Goal: Transaction & Acquisition: Purchase product/service

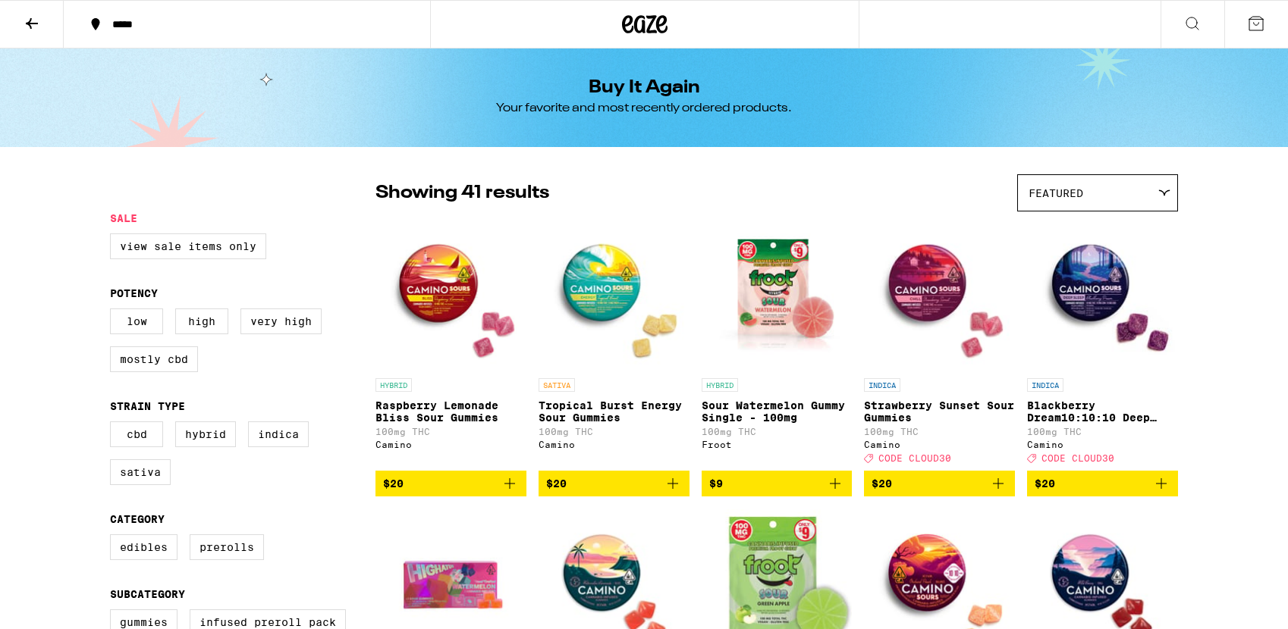
click at [1252, 21] on icon at bounding box center [1256, 23] width 18 height 18
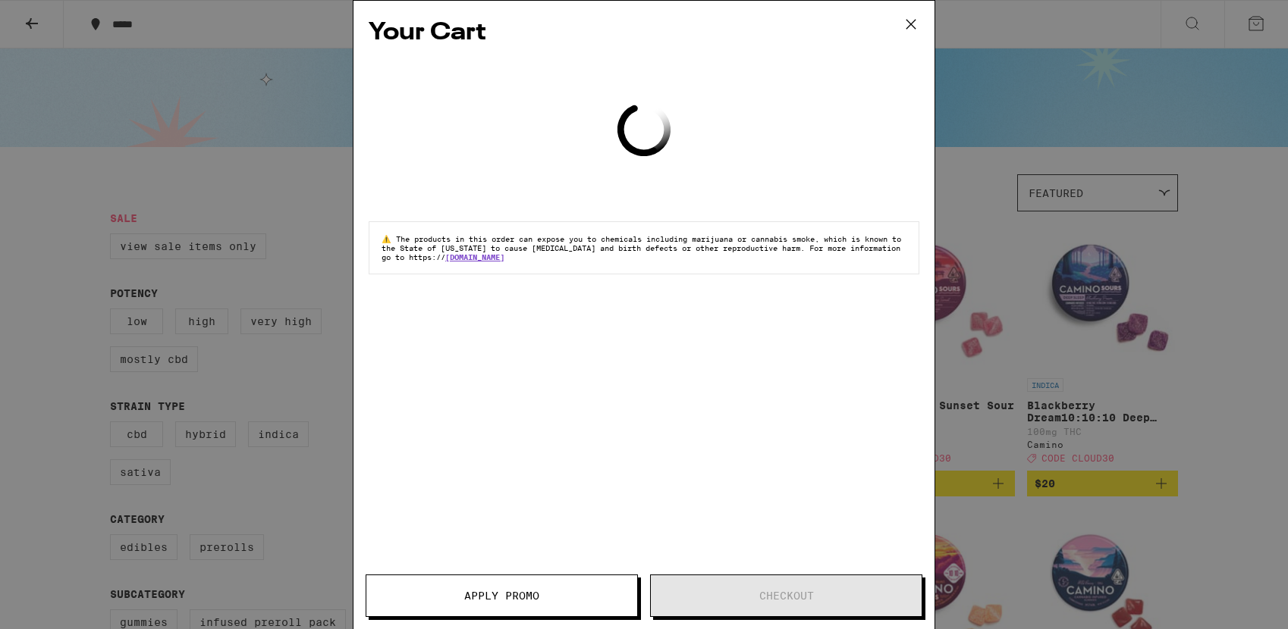
click at [915, 21] on icon at bounding box center [910, 24] width 23 height 23
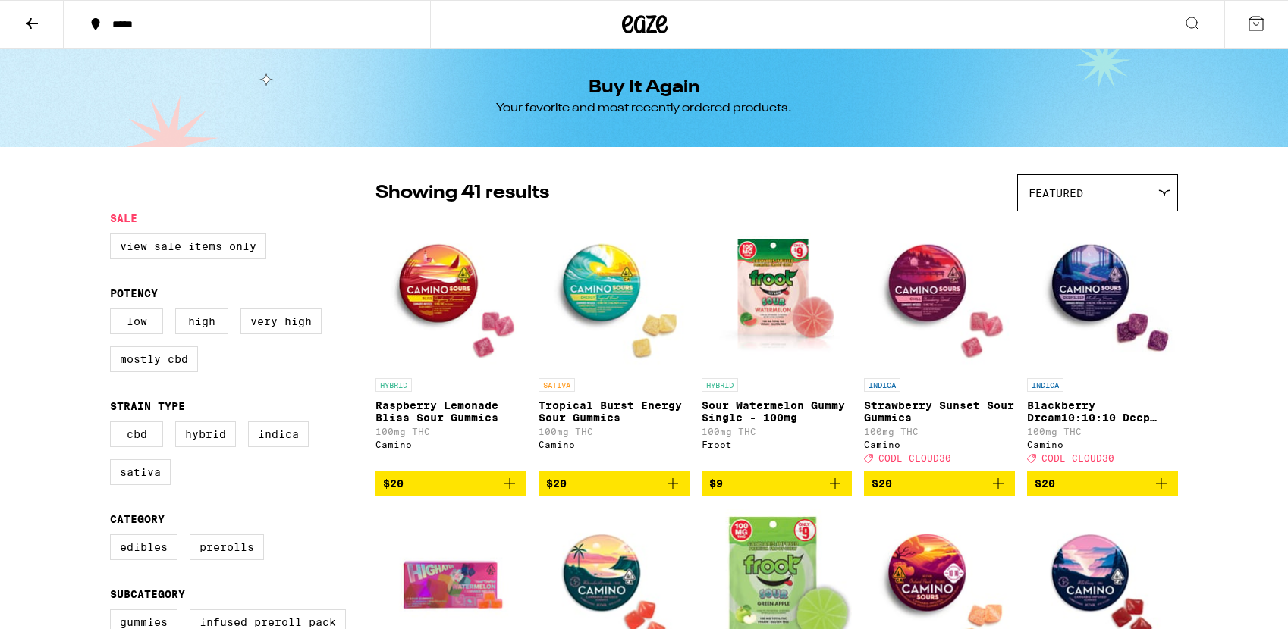
click at [1195, 30] on icon at bounding box center [1192, 23] width 18 height 18
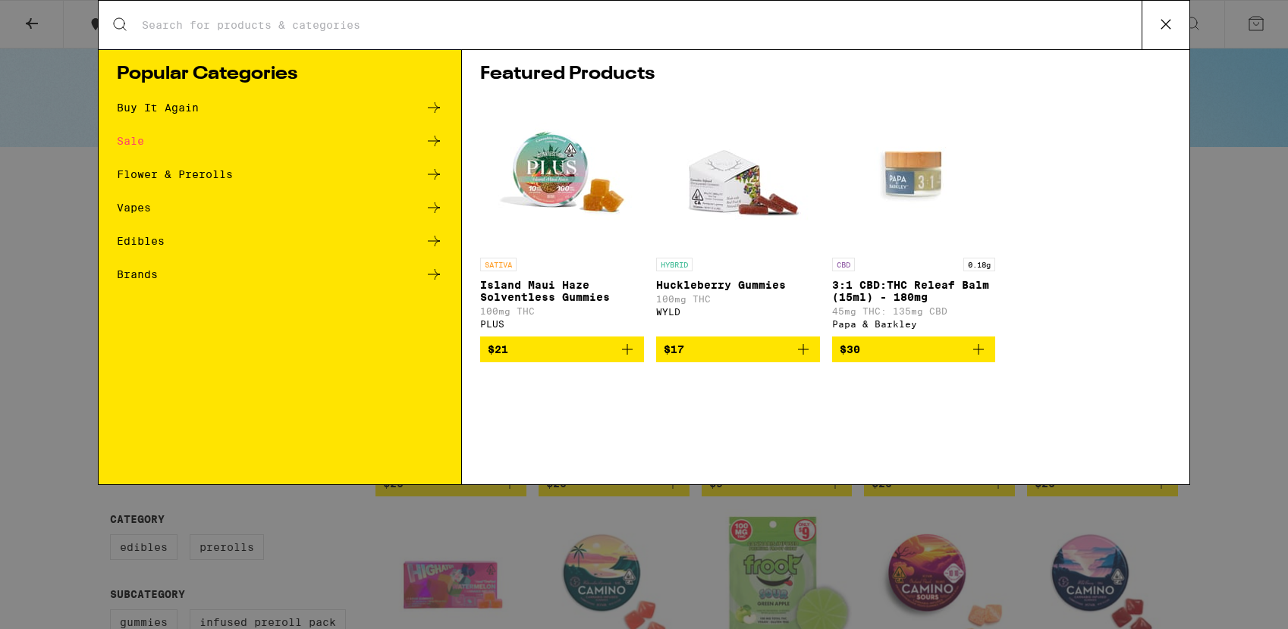
click at [1195, 30] on div "Search for Products Popular Categories Buy It Again Sale Flower & Prerolls Vape…" at bounding box center [644, 314] width 1288 height 629
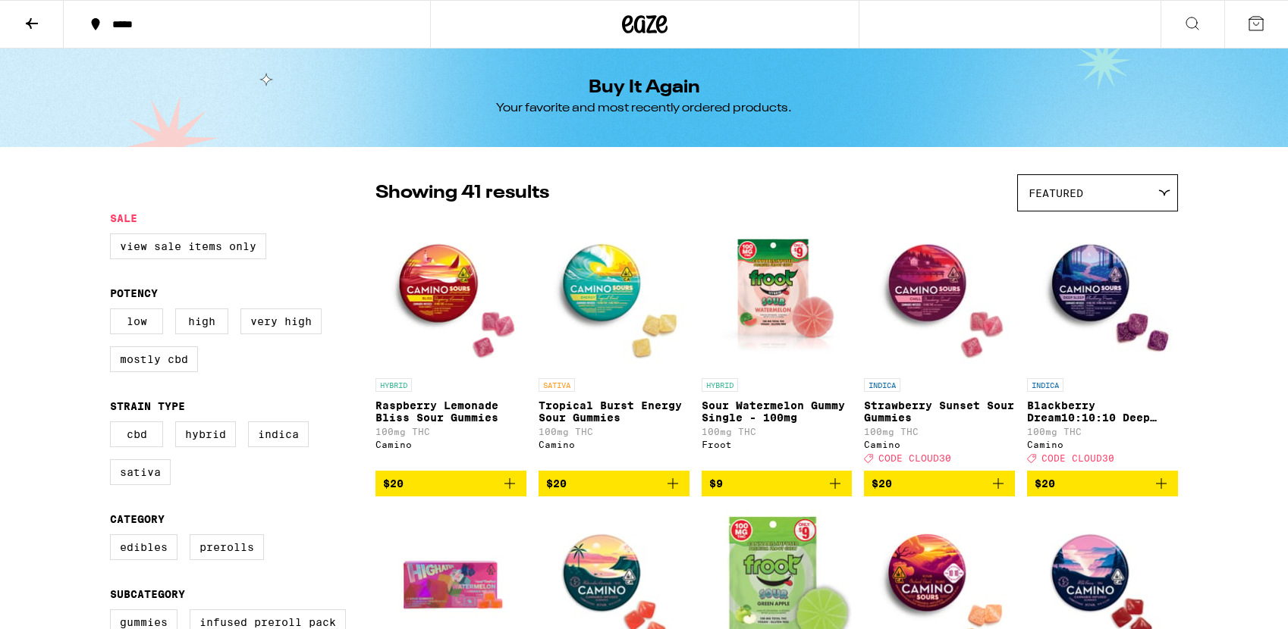
click at [623, 27] on icon at bounding box center [627, 24] width 11 height 18
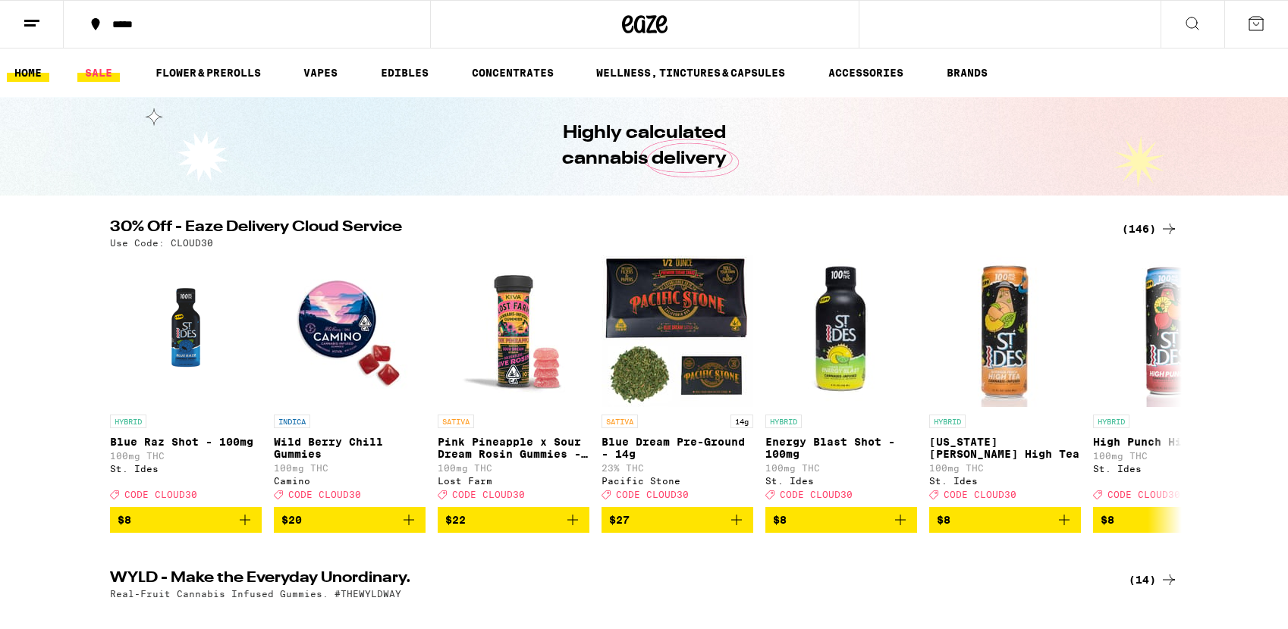
click at [91, 78] on link "SALE" at bounding box center [98, 73] width 42 height 18
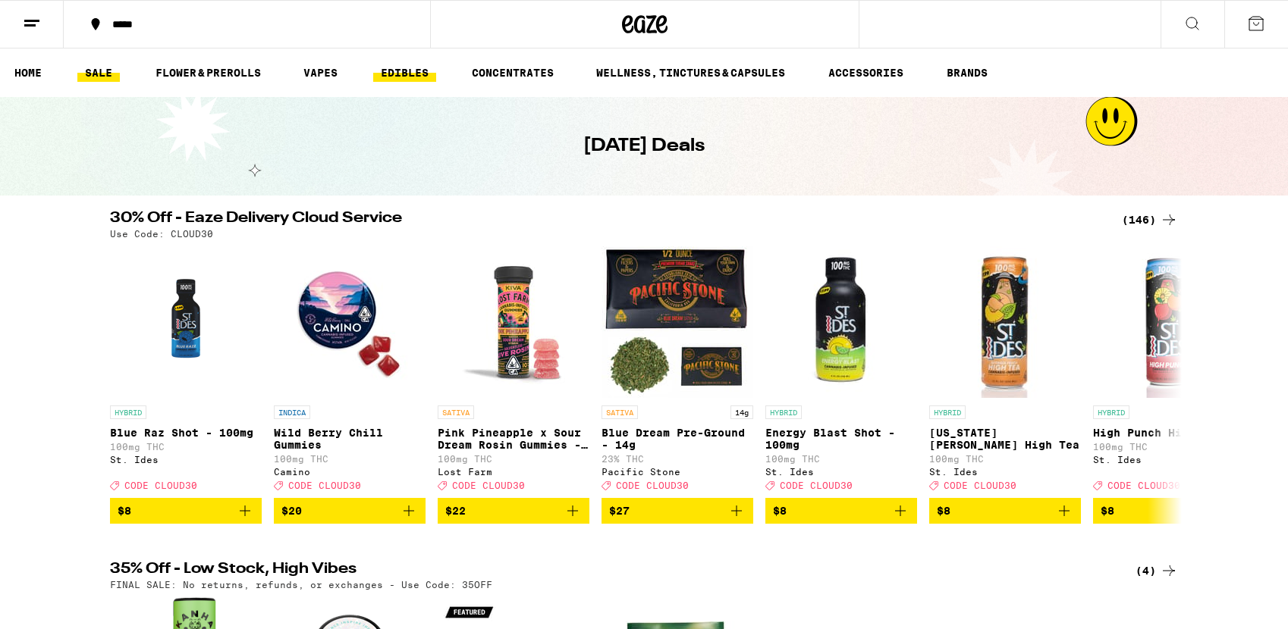
click at [403, 80] on link "EDIBLES" at bounding box center [404, 73] width 63 height 18
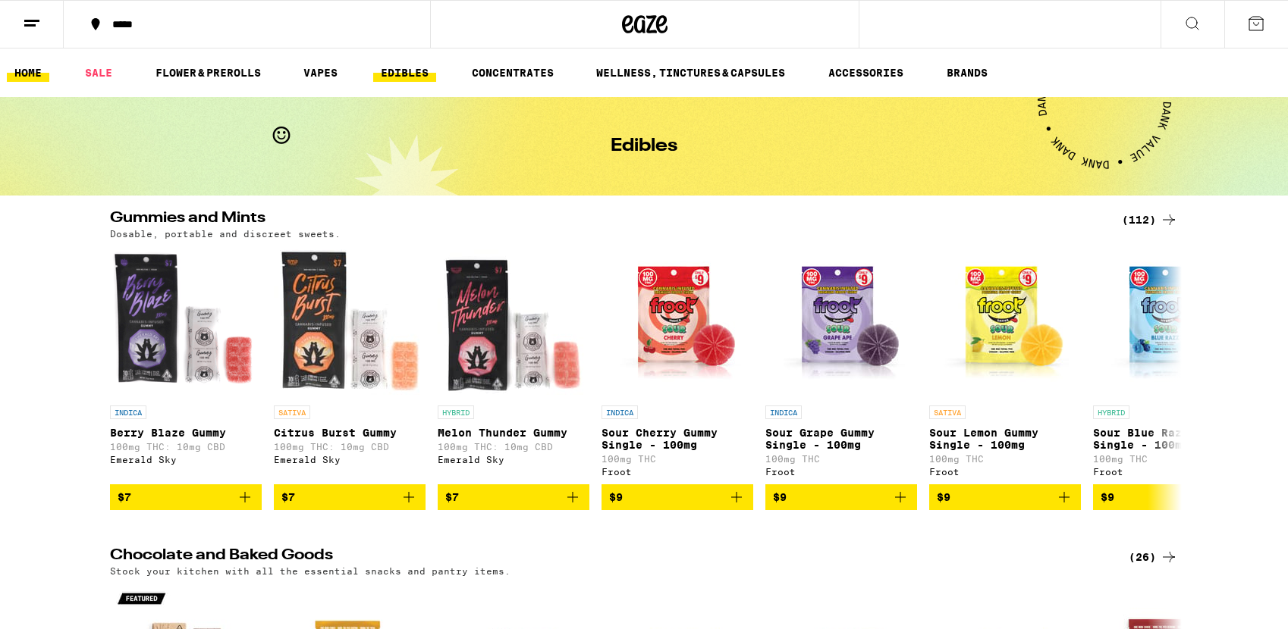
click at [31, 71] on link "HOME" at bounding box center [28, 73] width 42 height 18
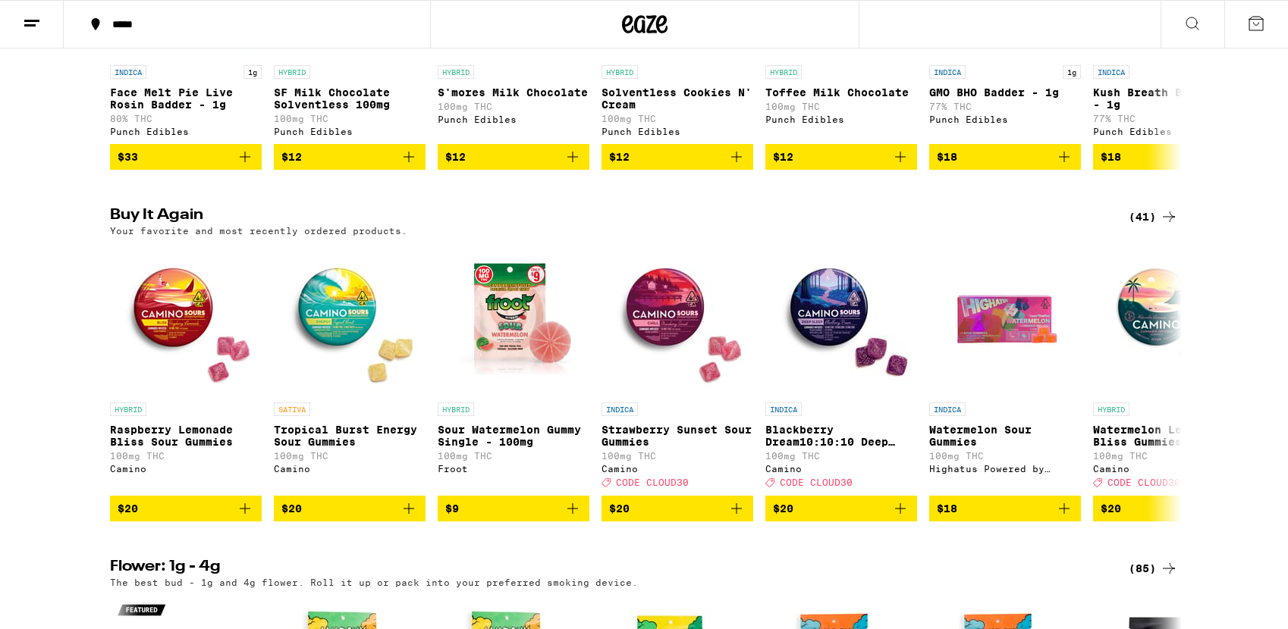
scroll to position [1100, 0]
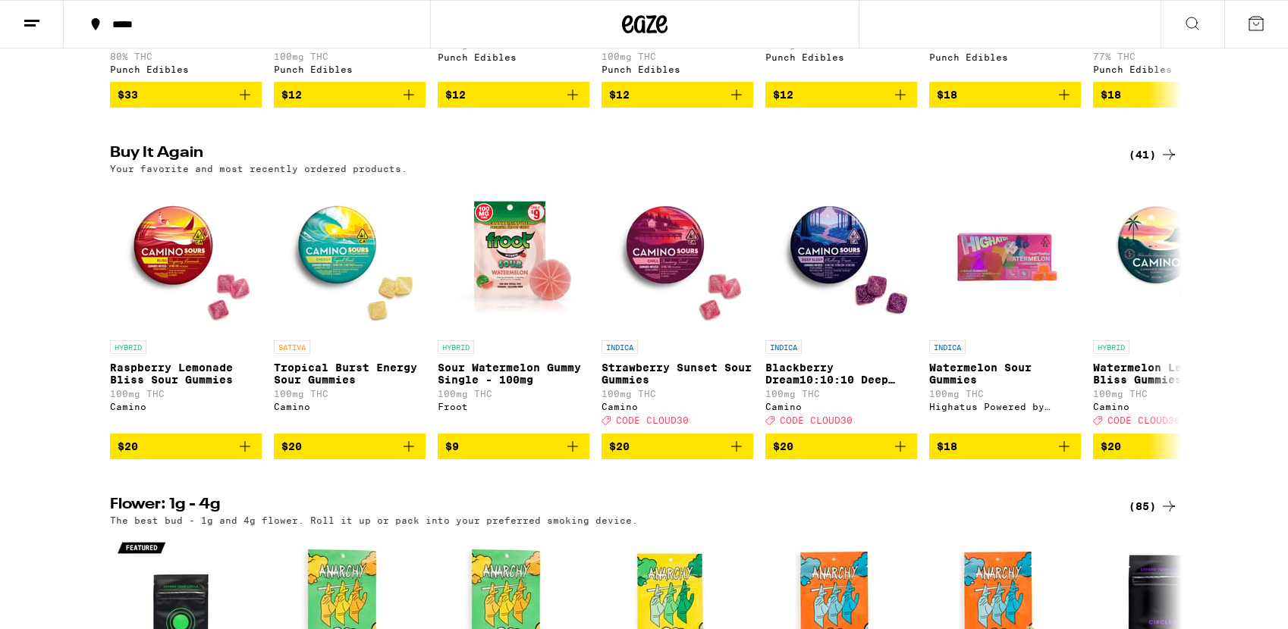
click at [1157, 164] on div "(41)" at bounding box center [1153, 155] width 49 height 18
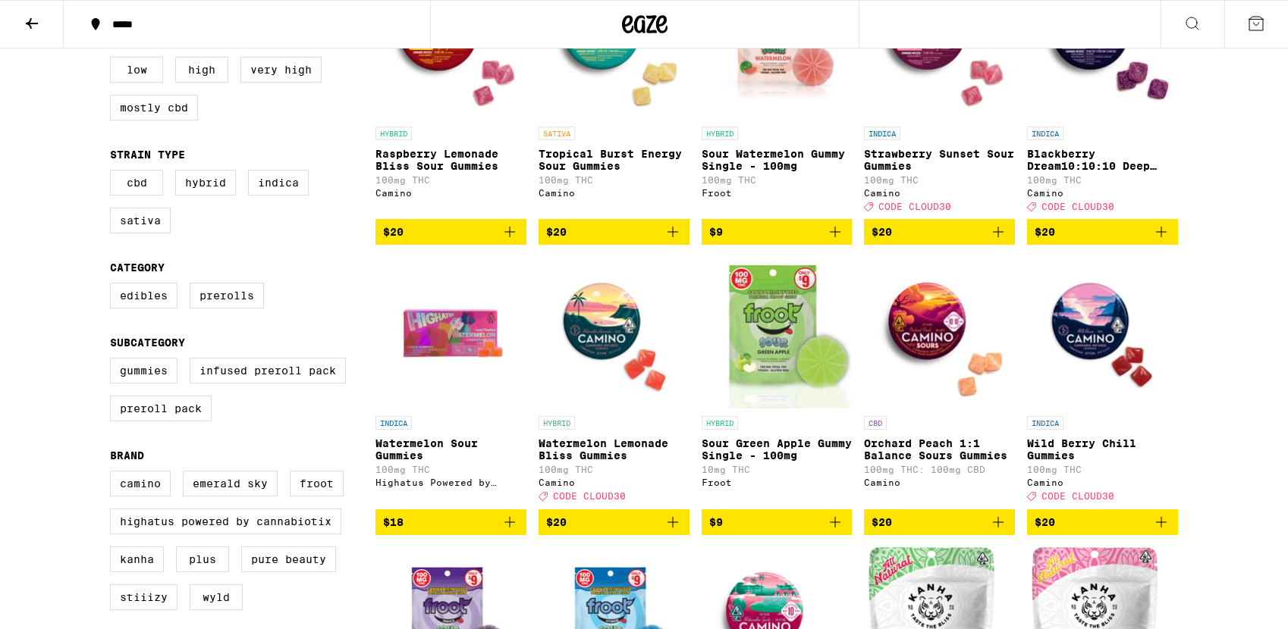
scroll to position [253, 0]
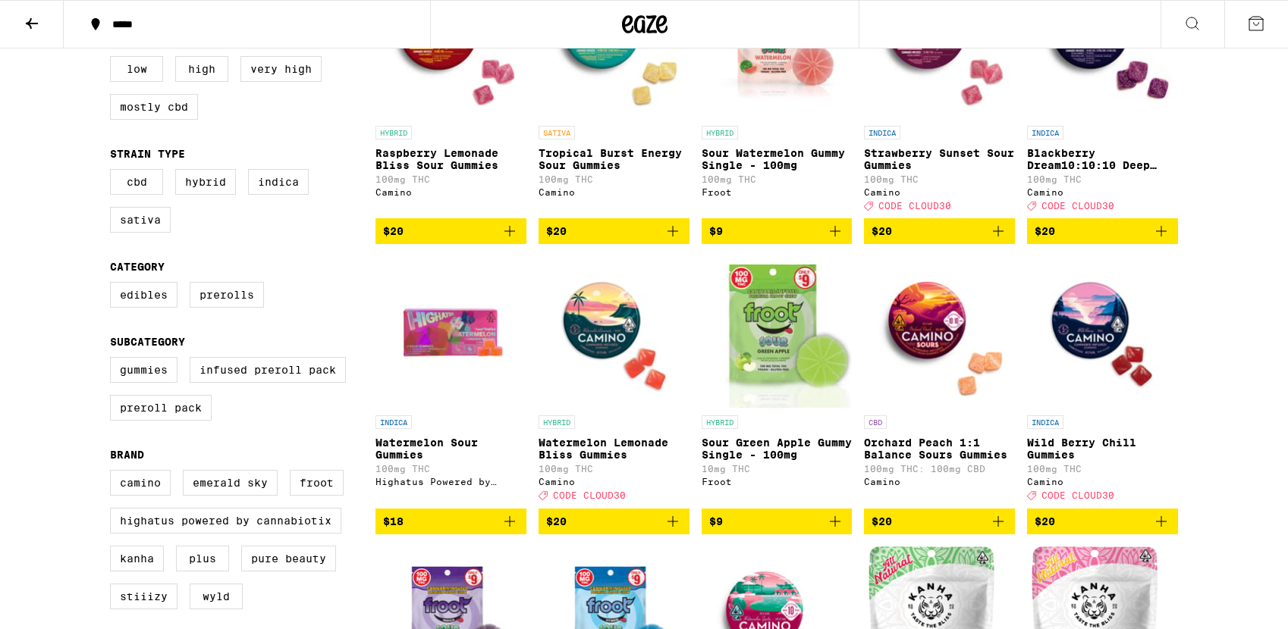
click at [999, 240] on icon "Add to bag" at bounding box center [998, 231] width 18 height 18
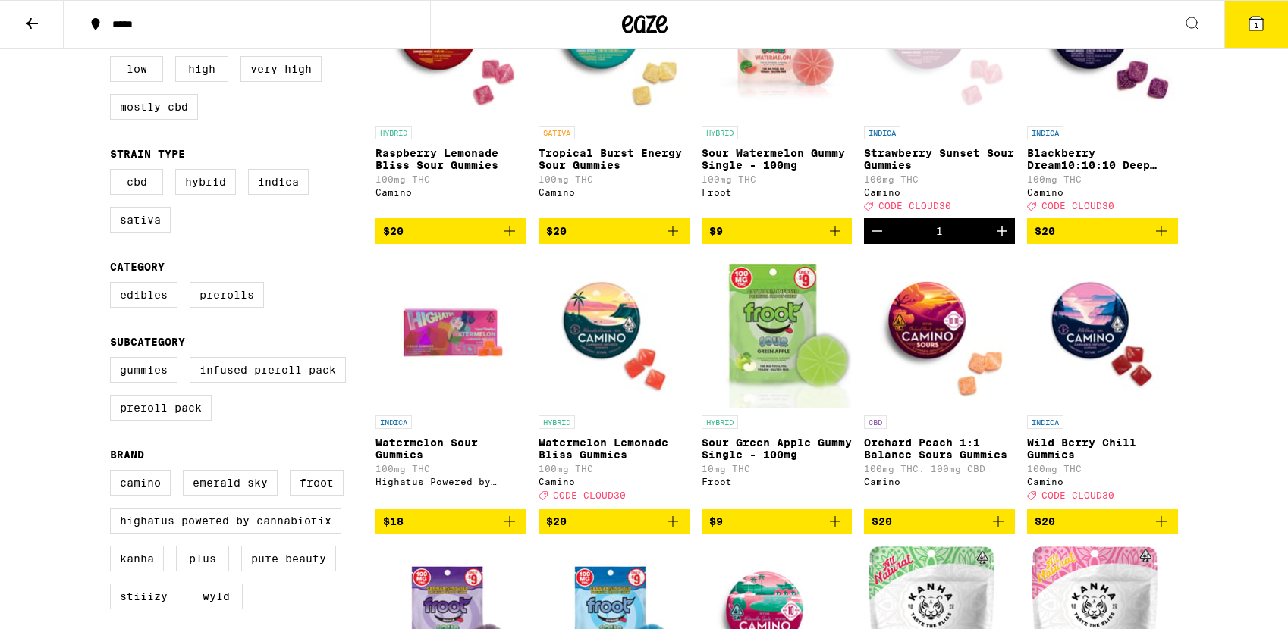
click at [999, 240] on icon "Increment" at bounding box center [1002, 231] width 18 height 18
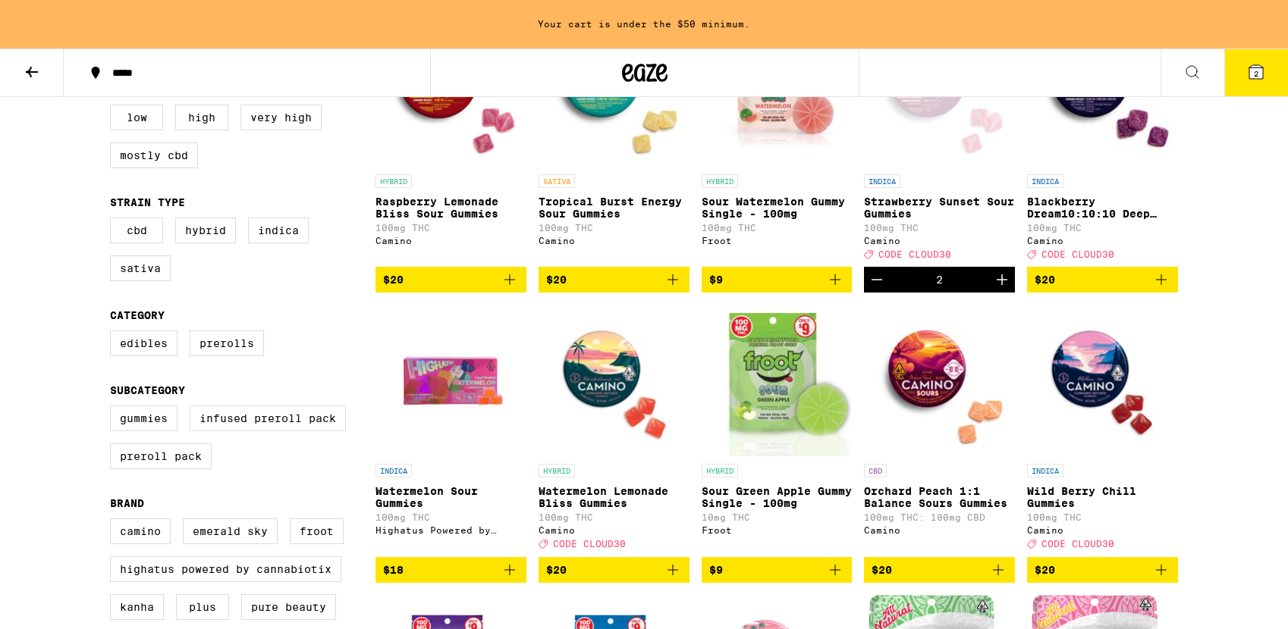
scroll to position [301, 0]
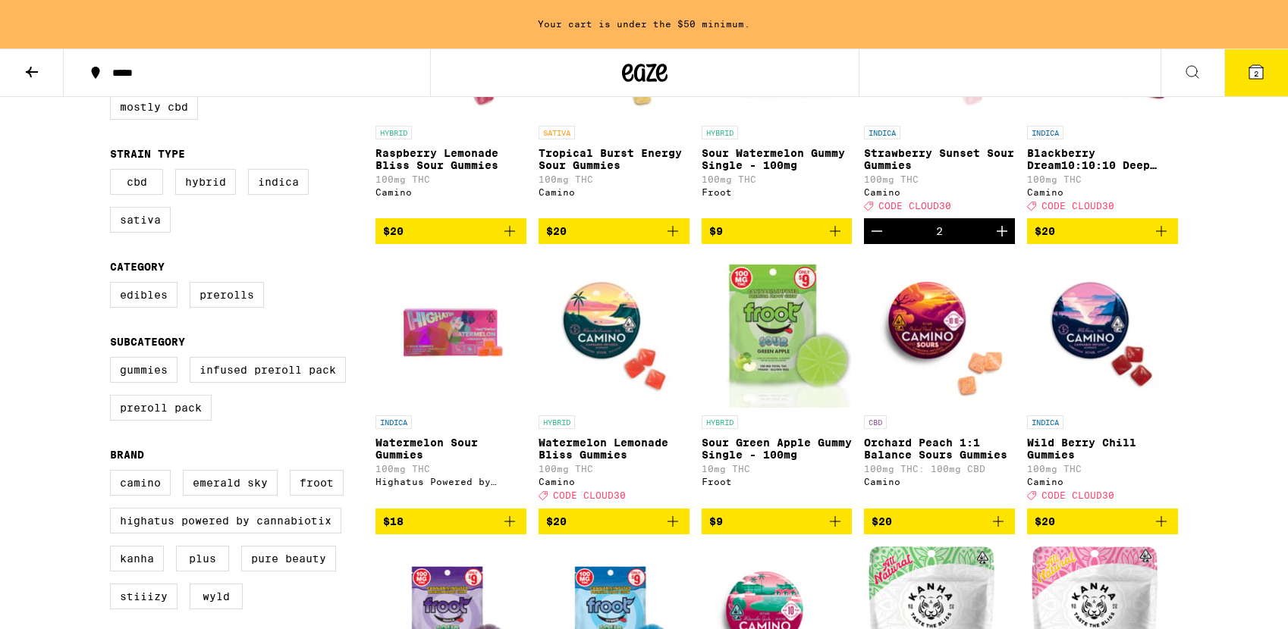
click at [997, 531] on icon "Add to bag" at bounding box center [998, 522] width 18 height 18
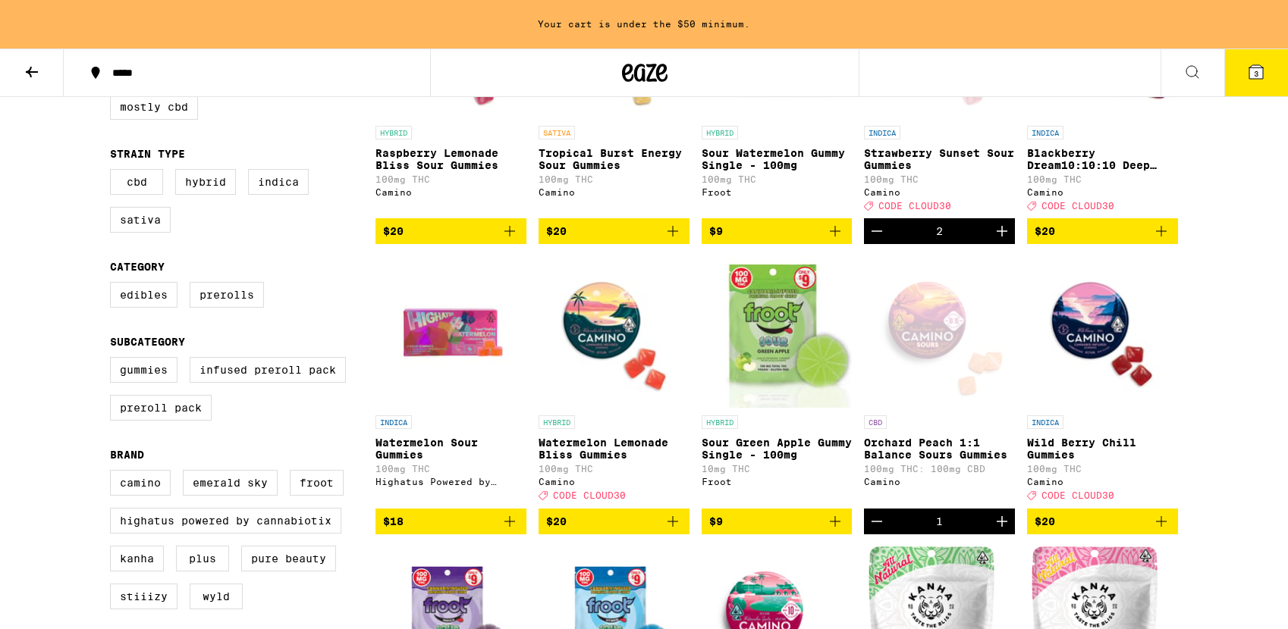
scroll to position [253, 0]
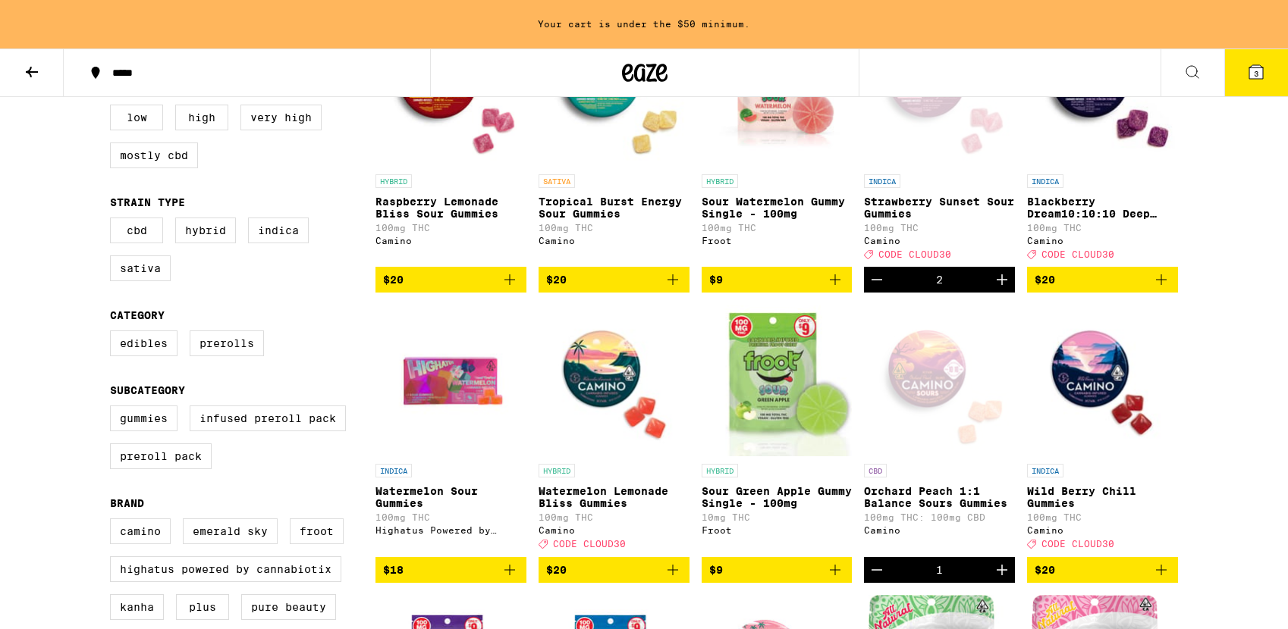
click at [997, 561] on icon "Increment" at bounding box center [1002, 570] width 18 height 18
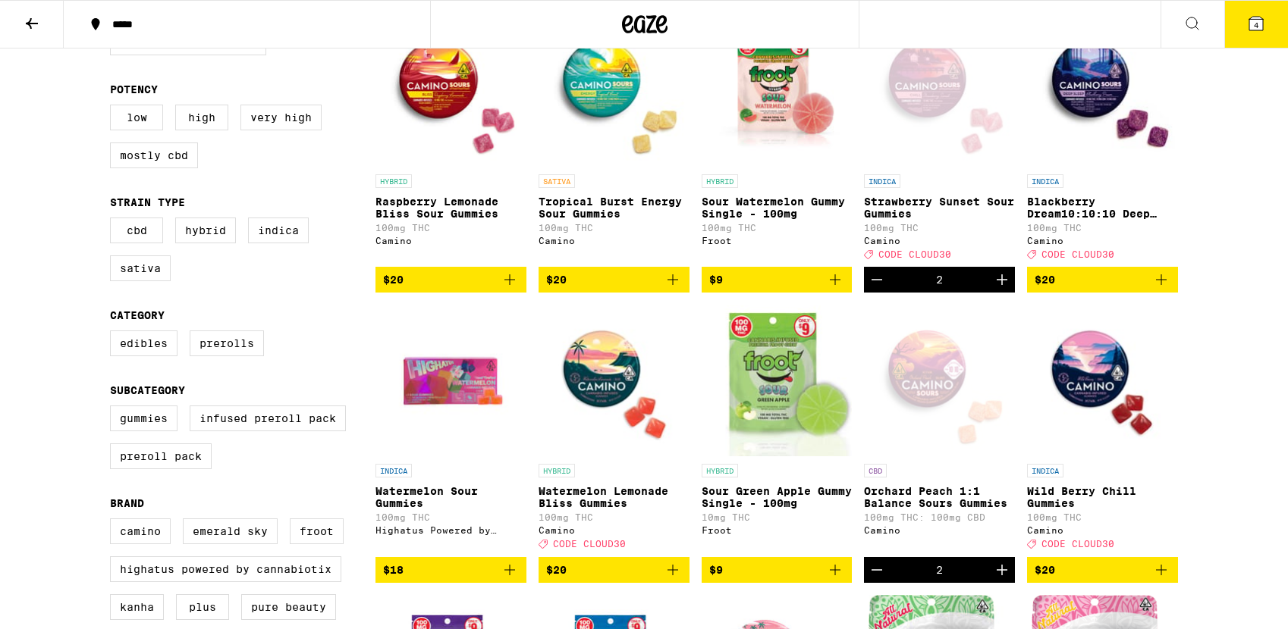
scroll to position [201, 0]
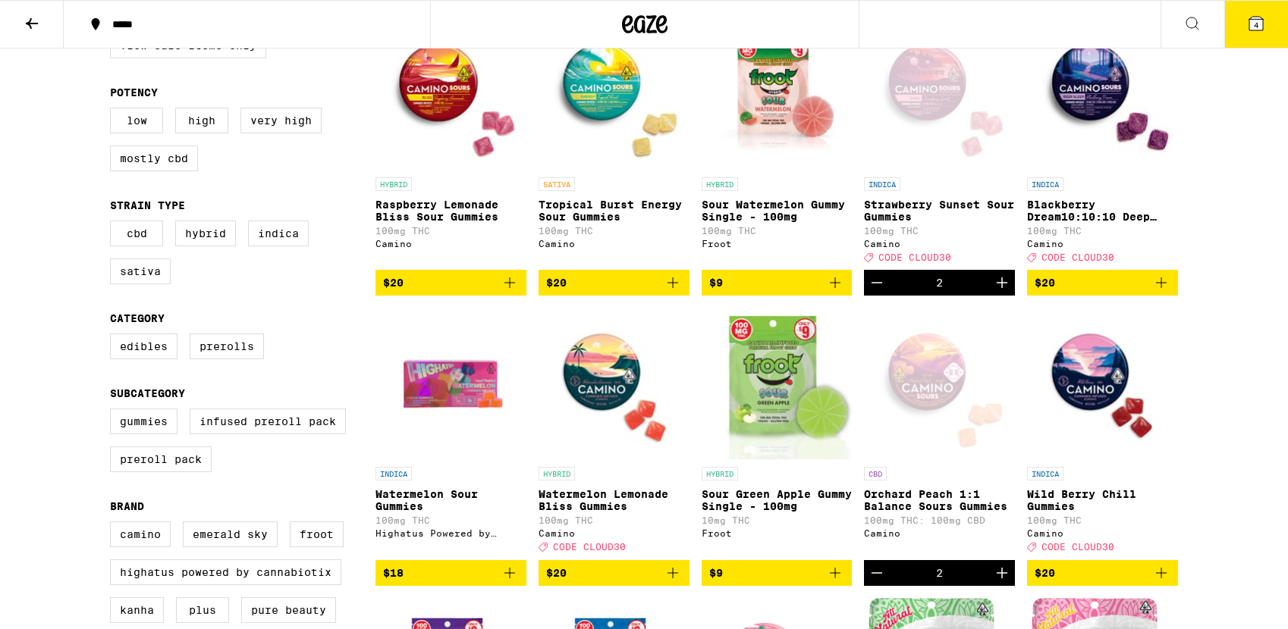
click at [517, 292] on icon "Add to bag" at bounding box center [510, 283] width 18 height 18
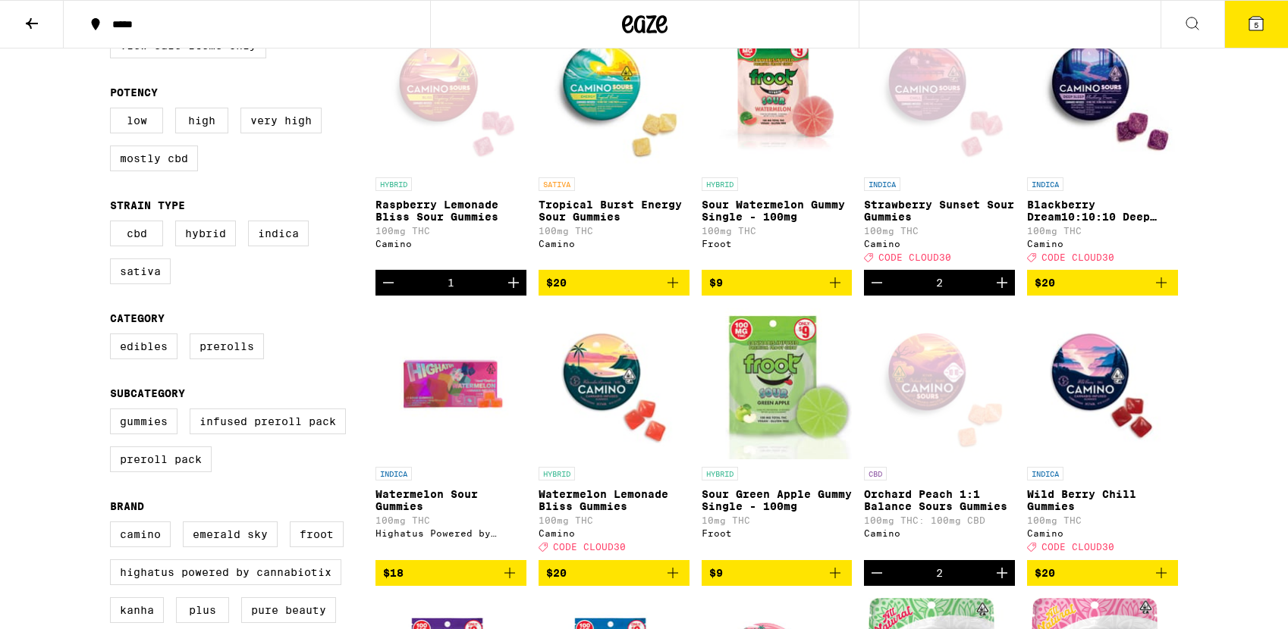
click at [517, 292] on icon "Increment" at bounding box center [513, 283] width 18 height 18
click at [390, 290] on icon "Decrement" at bounding box center [388, 283] width 18 height 18
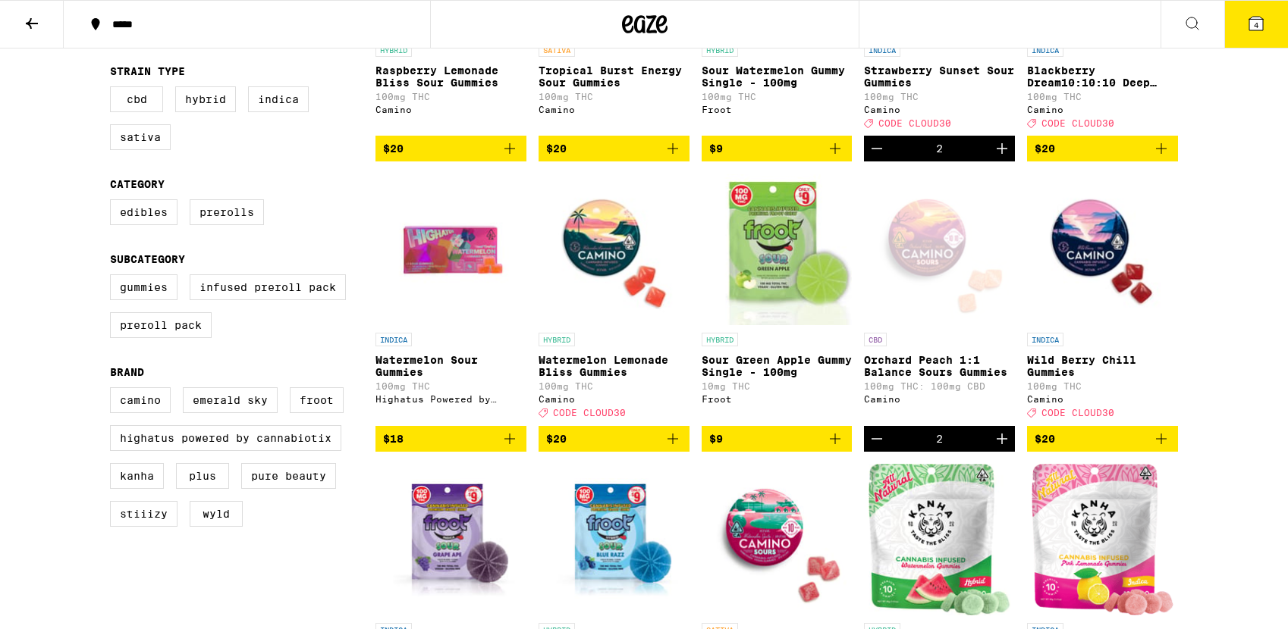
scroll to position [336, 0]
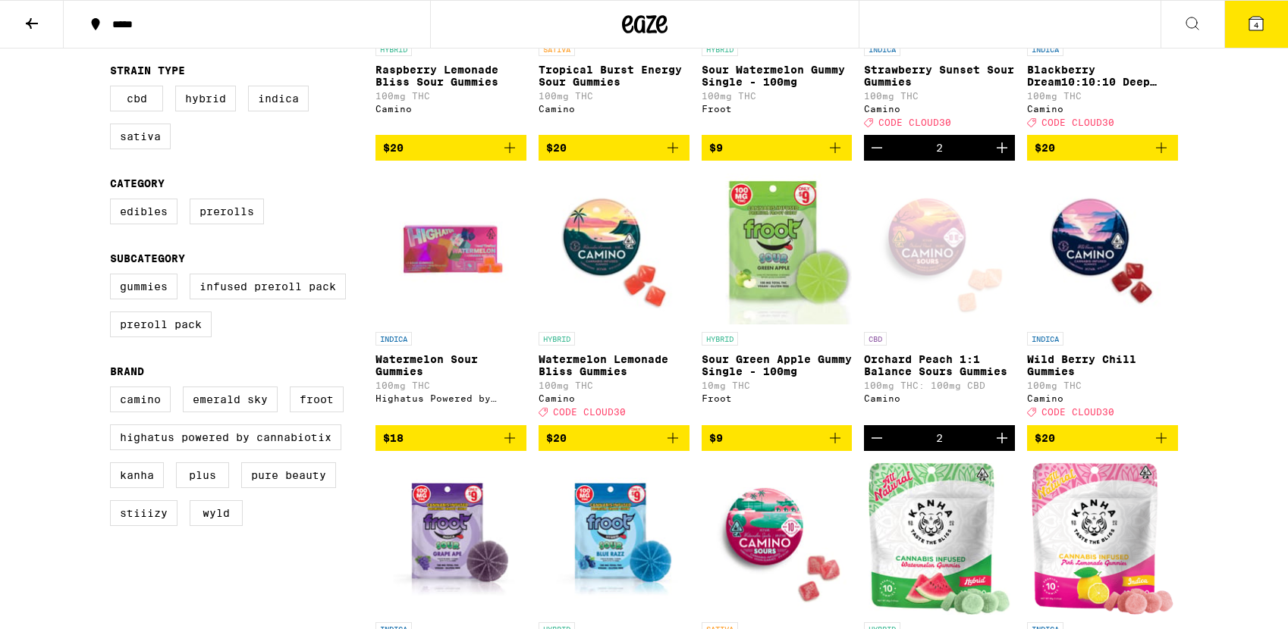
click at [871, 447] on icon "Decrement" at bounding box center [877, 438] width 18 height 18
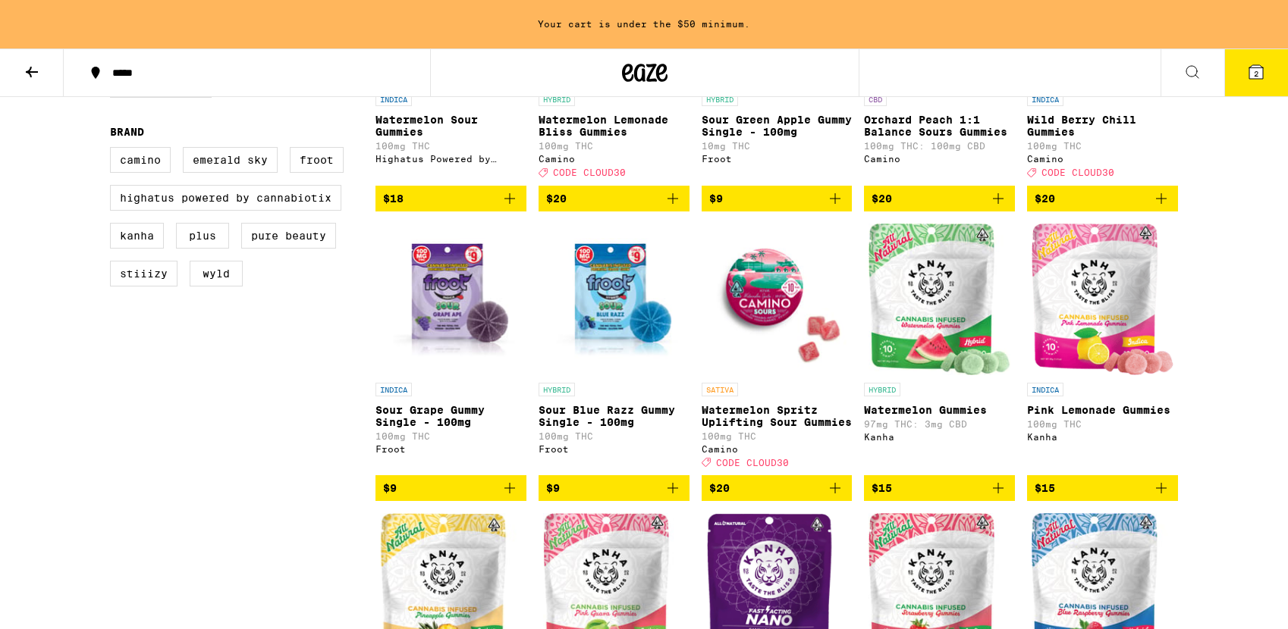
scroll to position [629, 0]
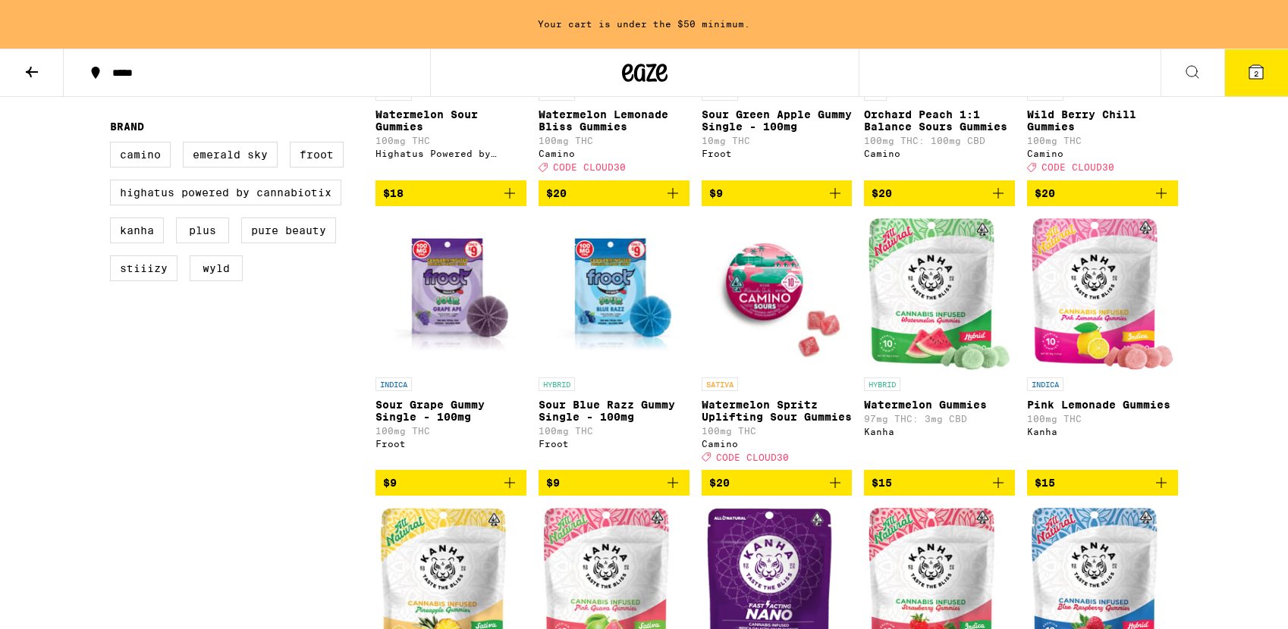
click at [840, 492] on icon "Add to bag" at bounding box center [835, 483] width 18 height 18
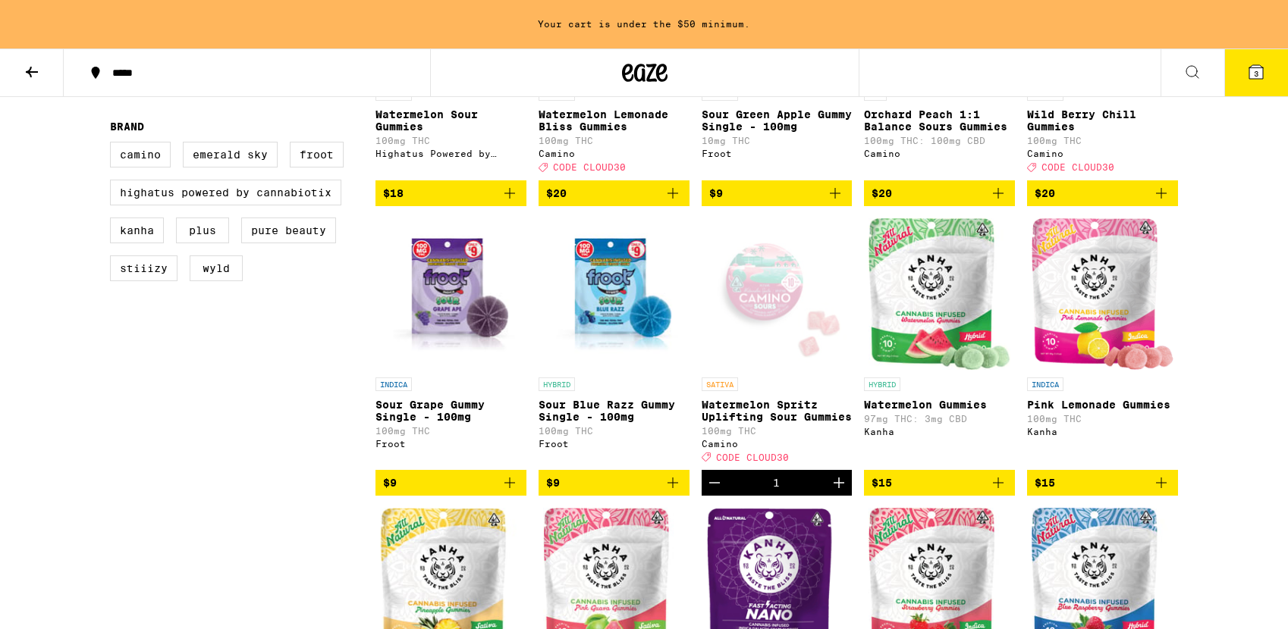
scroll to position [581, 0]
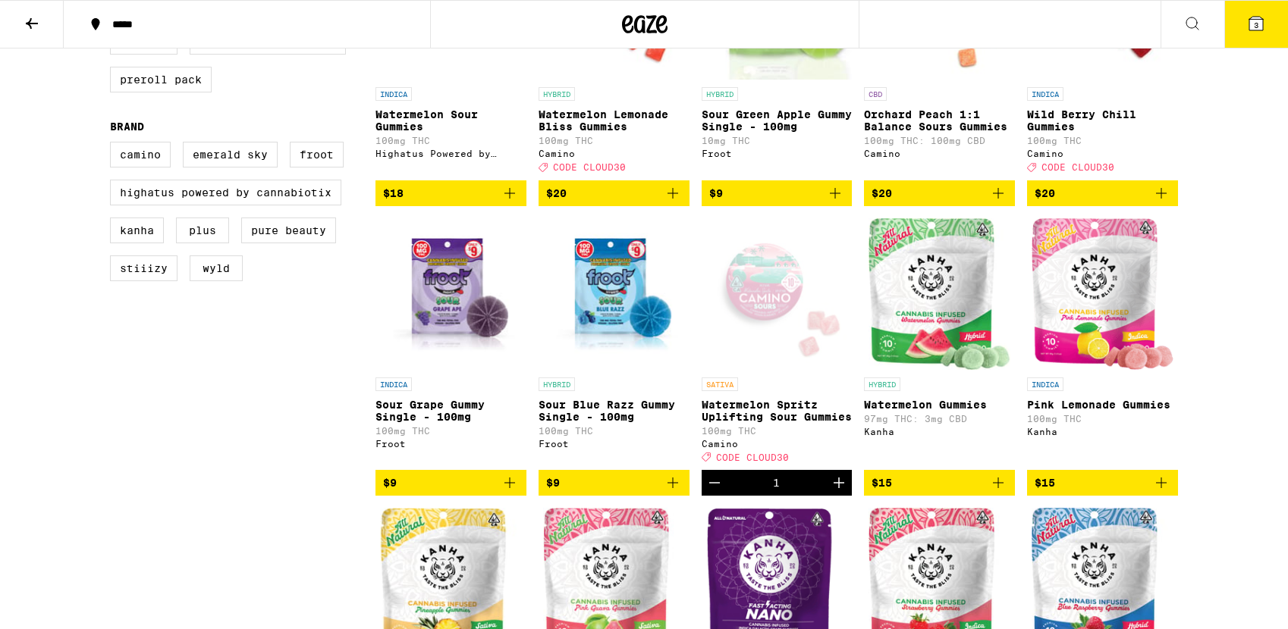
click at [840, 492] on icon "Increment" at bounding box center [839, 483] width 18 height 18
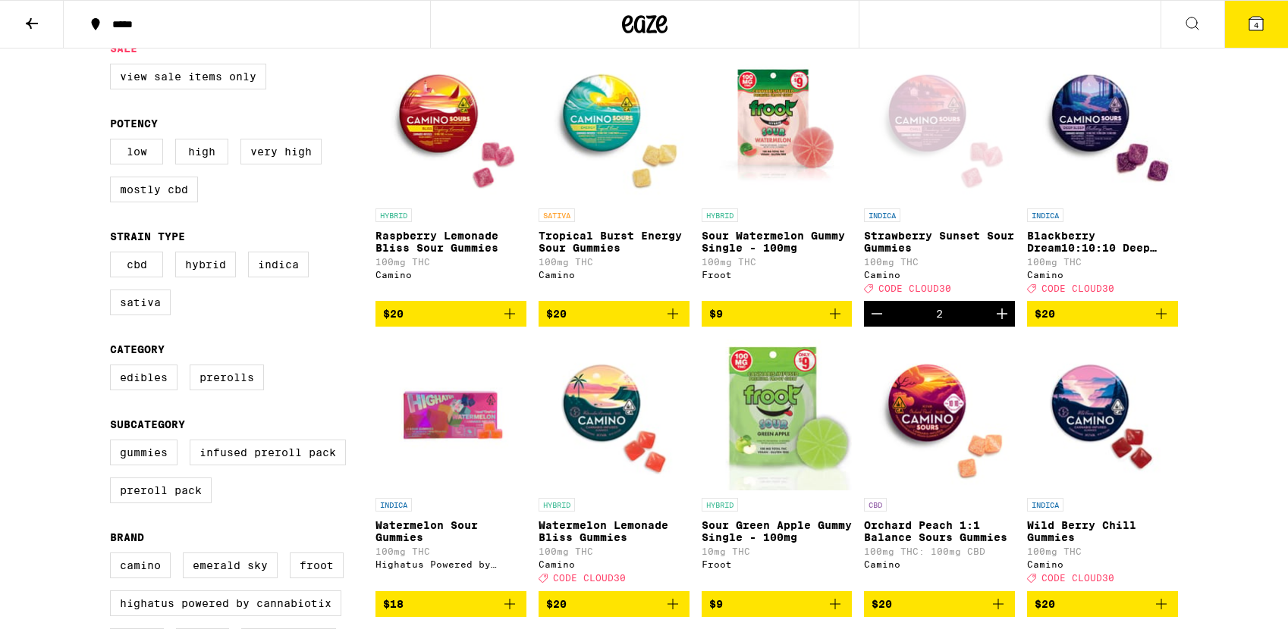
scroll to position [149, 0]
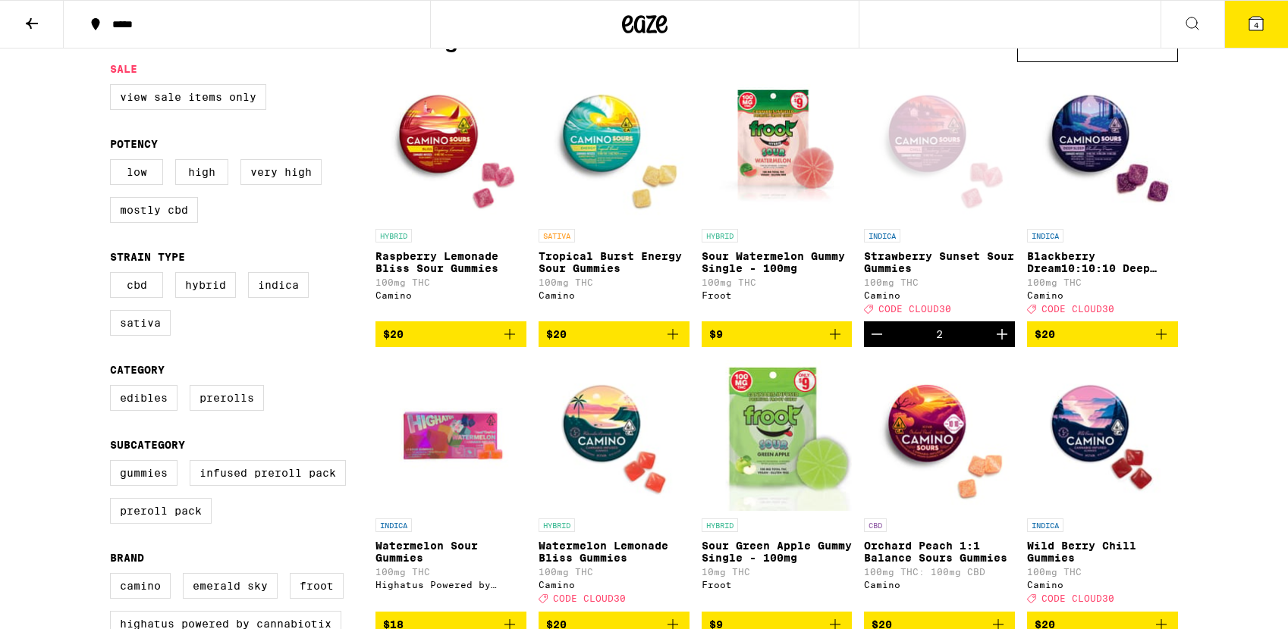
click at [837, 344] on icon "Add to bag" at bounding box center [835, 334] width 18 height 18
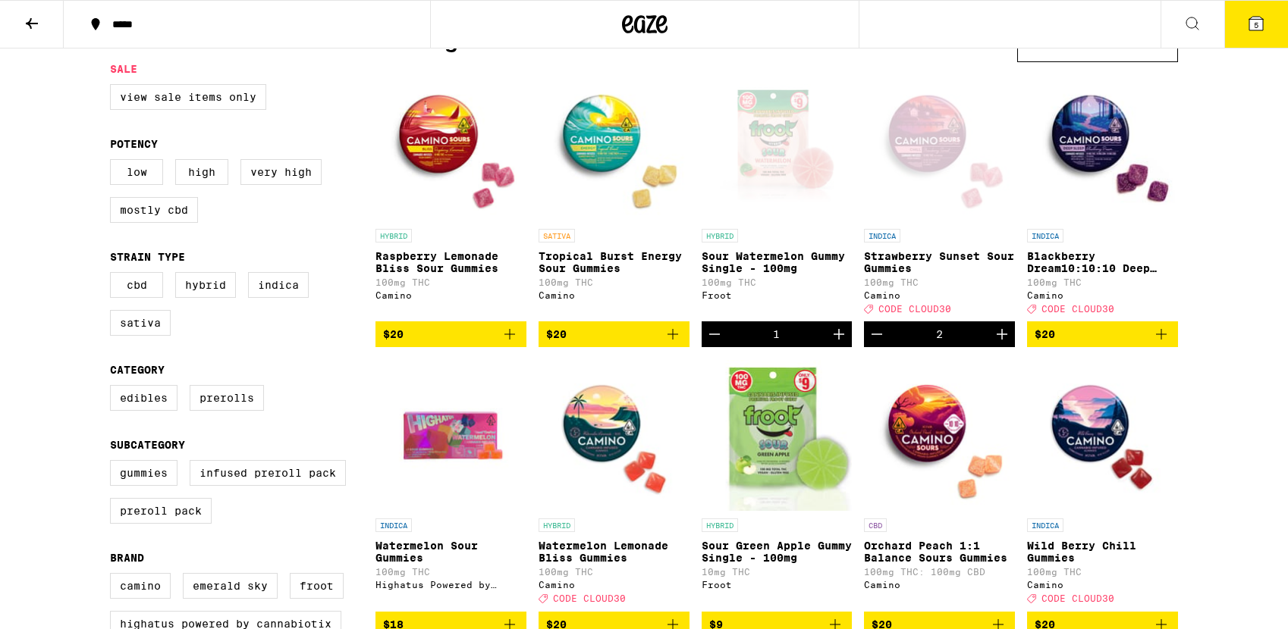
click at [837, 340] on icon "Increment" at bounding box center [839, 334] width 11 height 11
click at [1257, 33] on button "9" at bounding box center [1256, 24] width 64 height 47
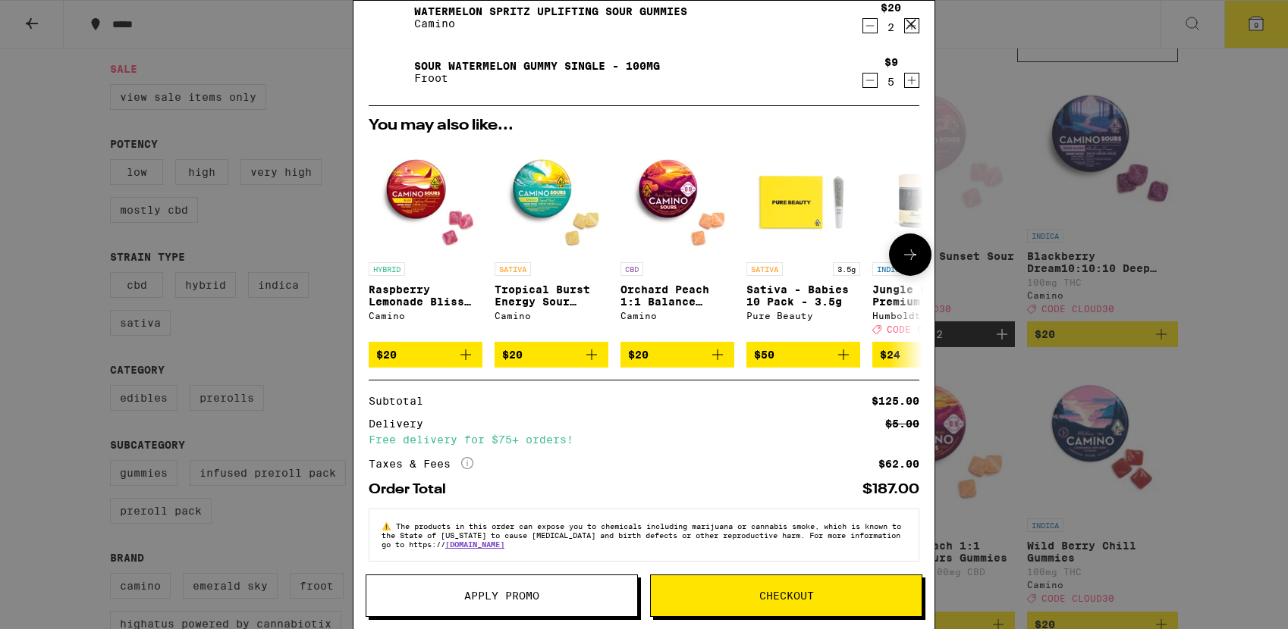
scroll to position [116, 0]
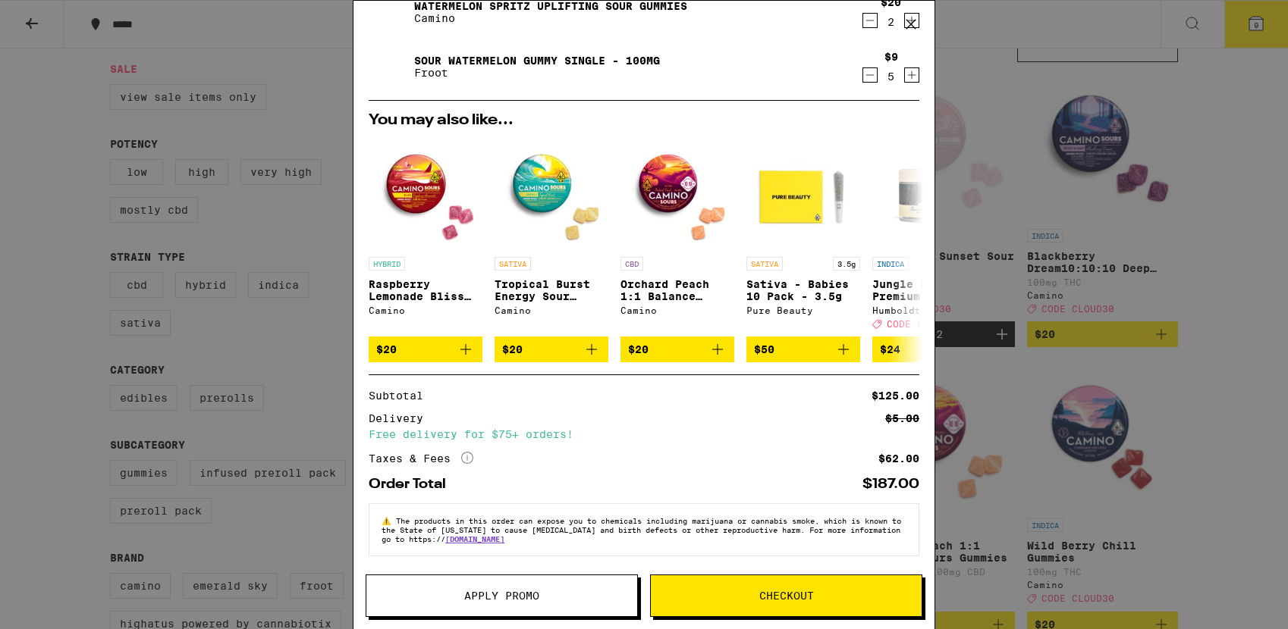
click at [511, 592] on span "Apply Promo" at bounding box center [501, 596] width 75 height 11
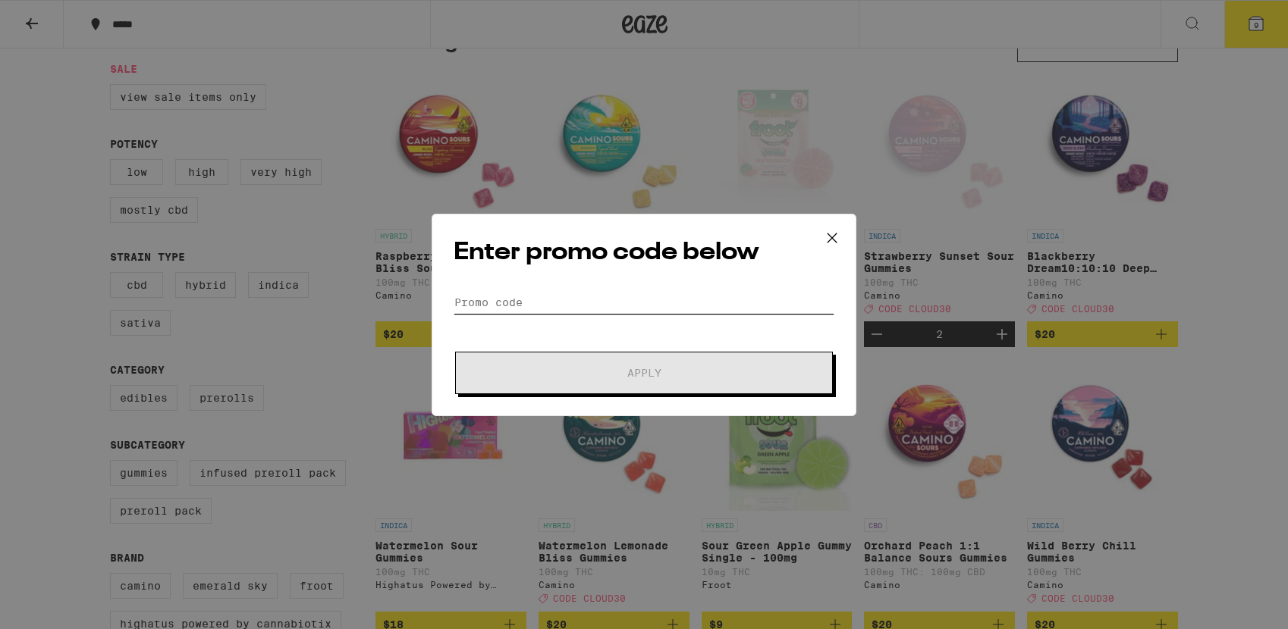
click at [542, 299] on input "Promo Code" at bounding box center [644, 302] width 381 height 23
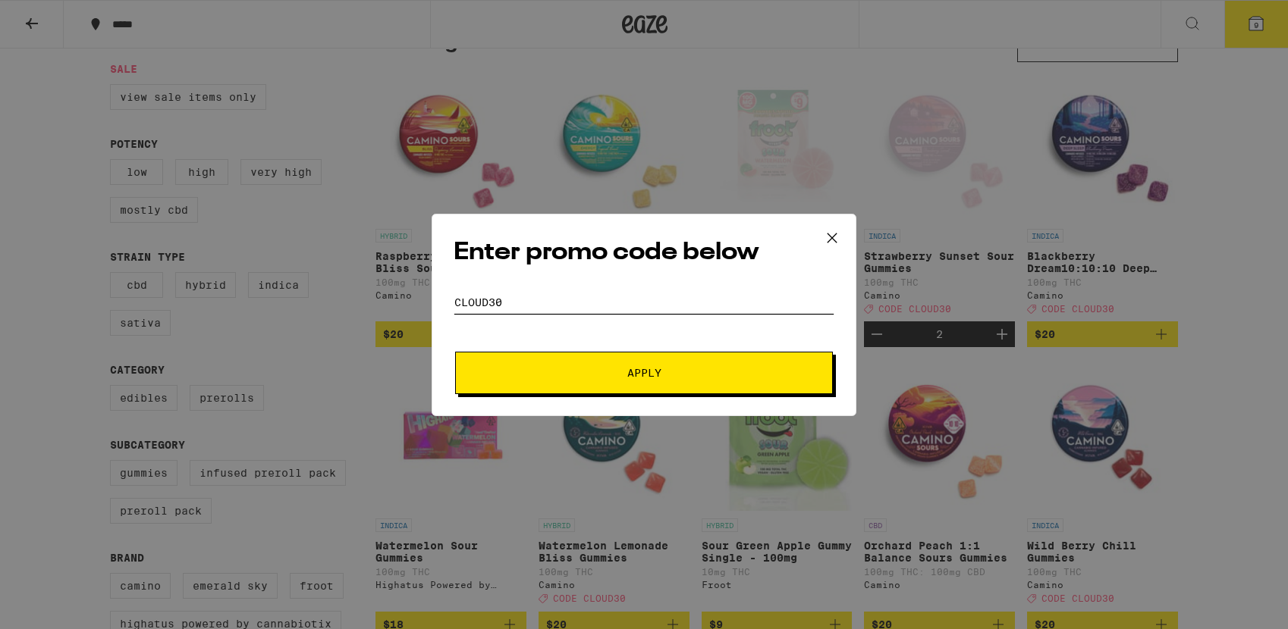
type input "cloud30"
click at [474, 378] on button "Apply" at bounding box center [644, 373] width 378 height 42
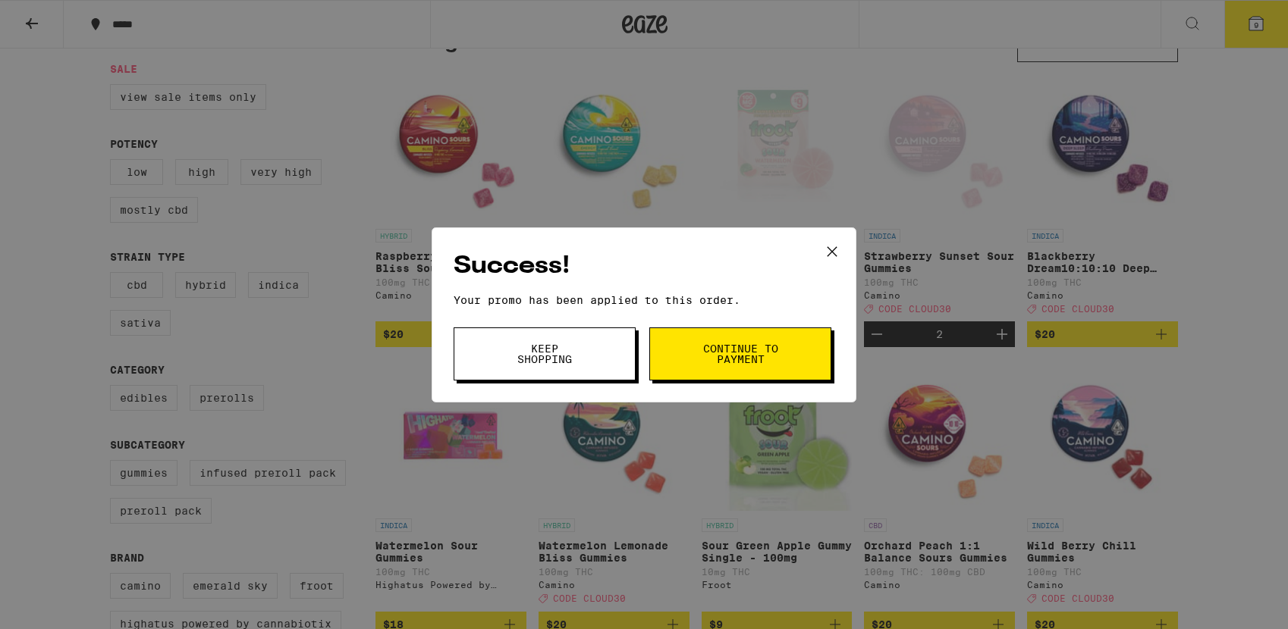
click at [761, 349] on span "Continue to payment" at bounding box center [740, 354] width 77 height 21
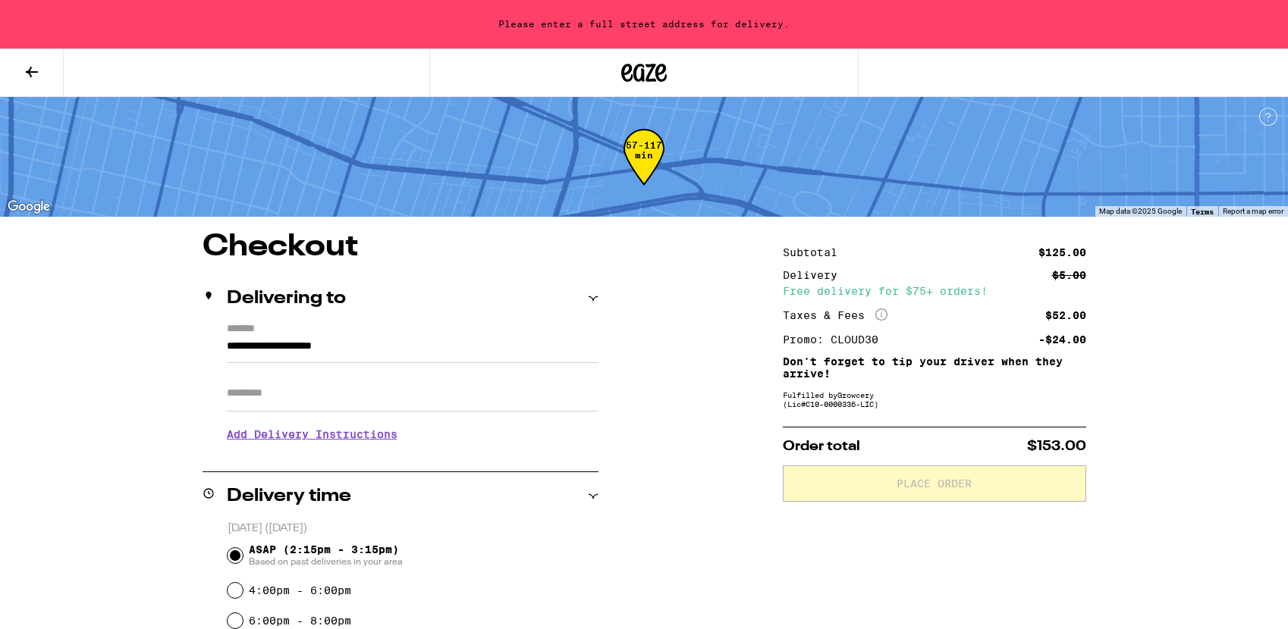
click at [37, 58] on button at bounding box center [32, 73] width 64 height 48
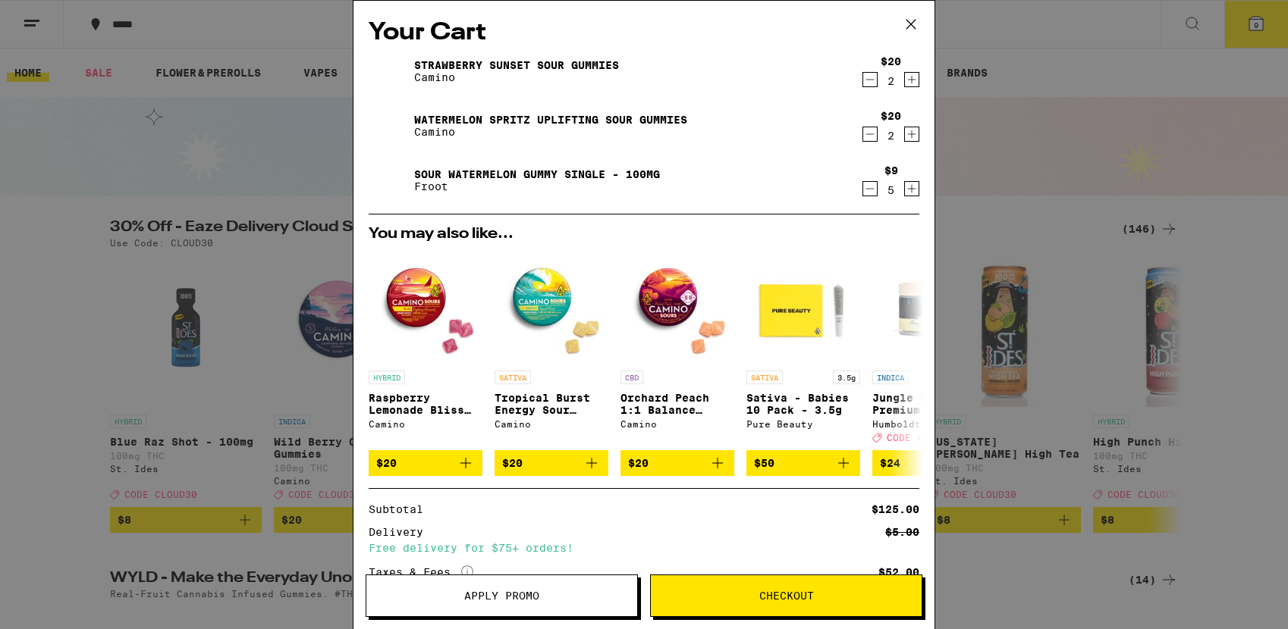
click at [907, 27] on icon at bounding box center [910, 24] width 9 height 9
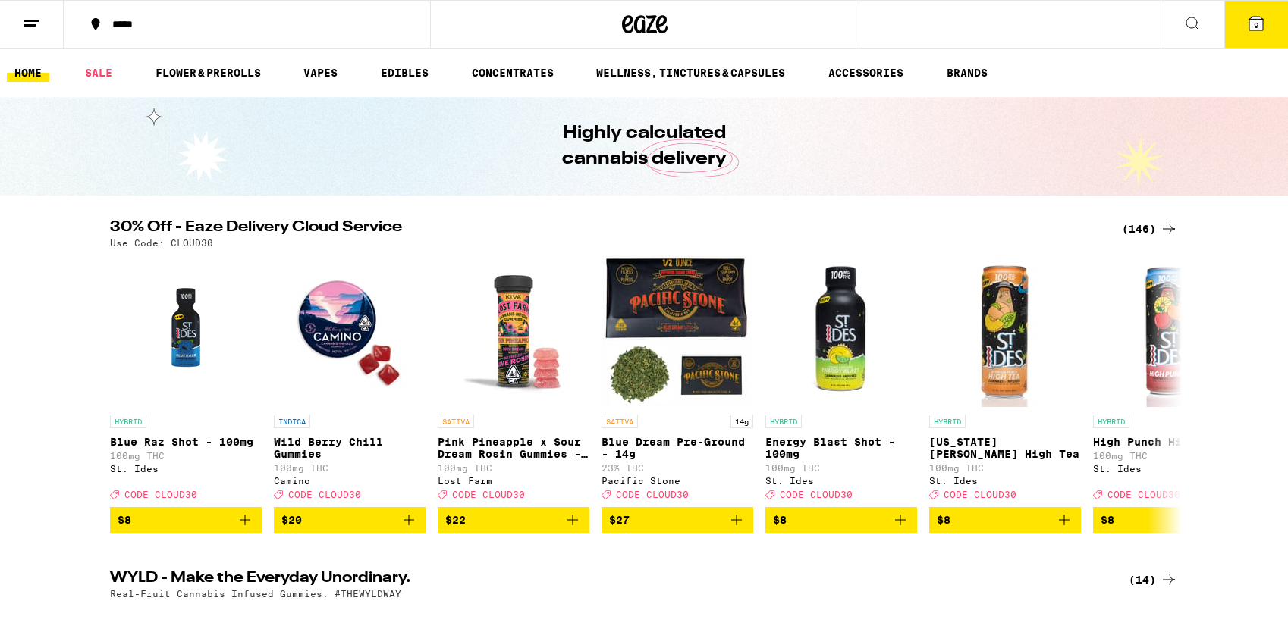
click at [36, 28] on icon at bounding box center [32, 23] width 18 height 18
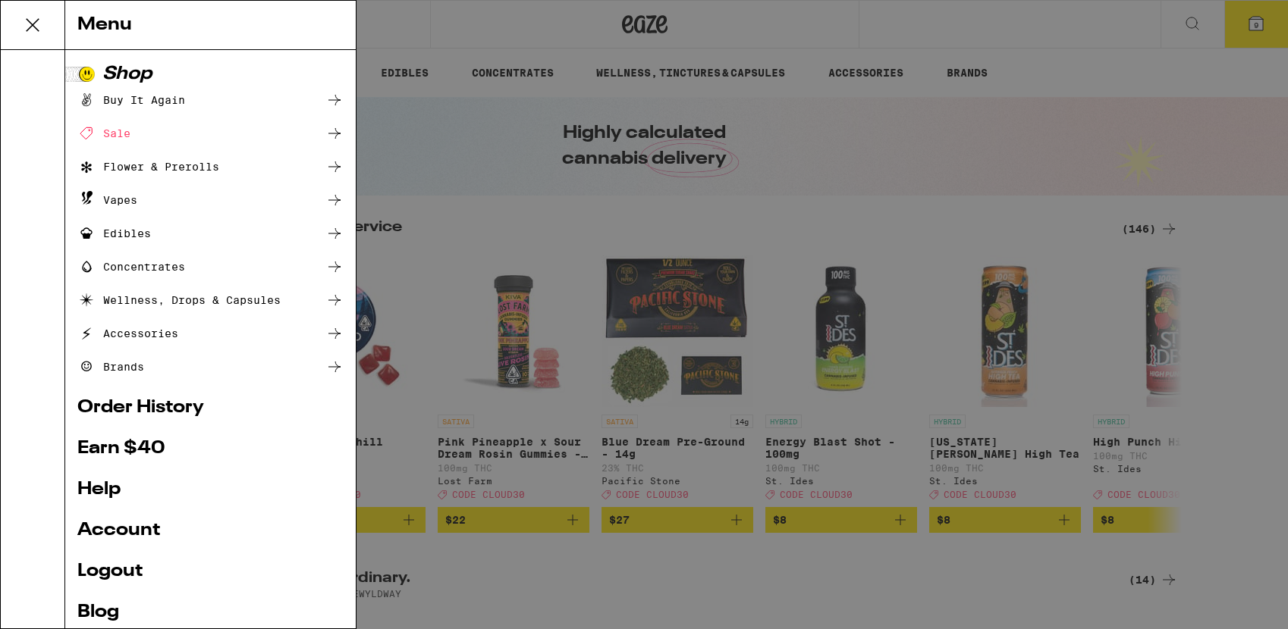
scroll to position [67, 0]
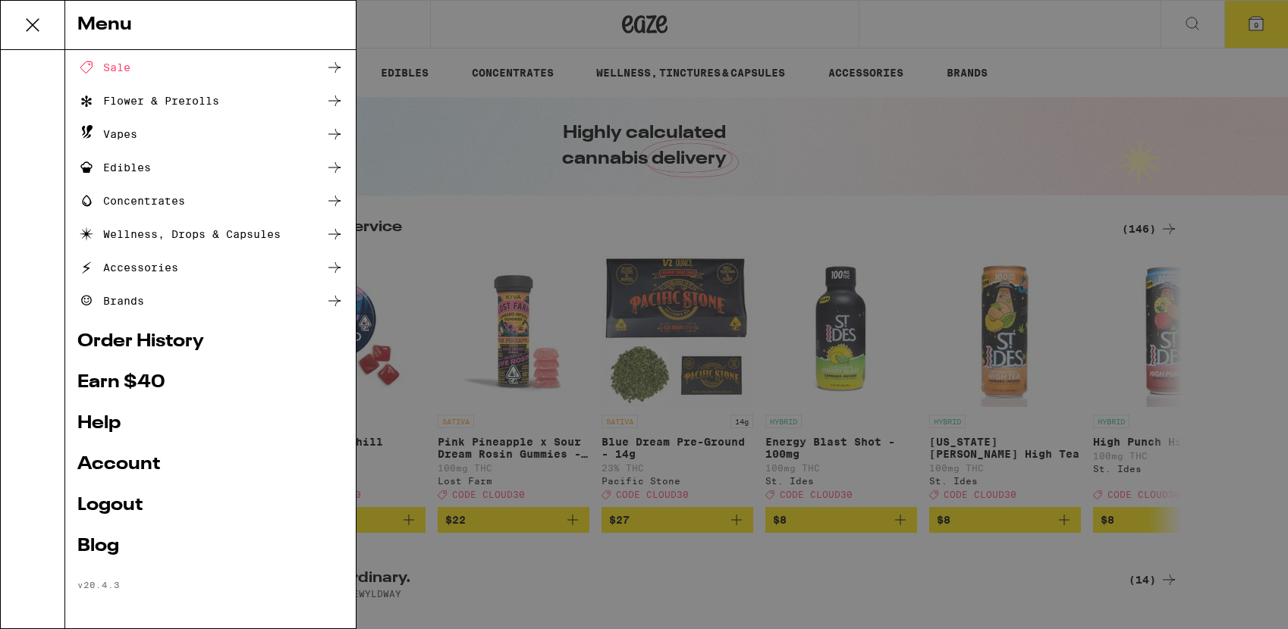
click at [501, 196] on div "Menu Shop Buy It Again Sale Flower & Prerolls Vapes Edibles Concentrates Wellne…" at bounding box center [644, 314] width 1288 height 629
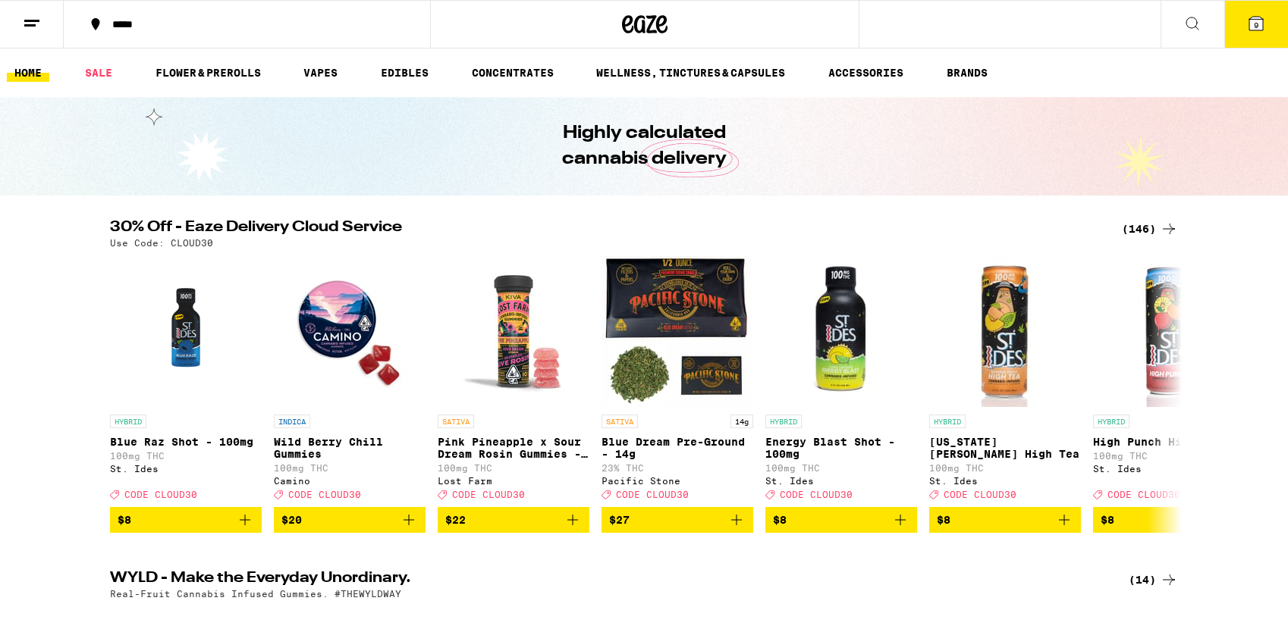
click at [1250, 29] on icon at bounding box center [1256, 24] width 14 height 14
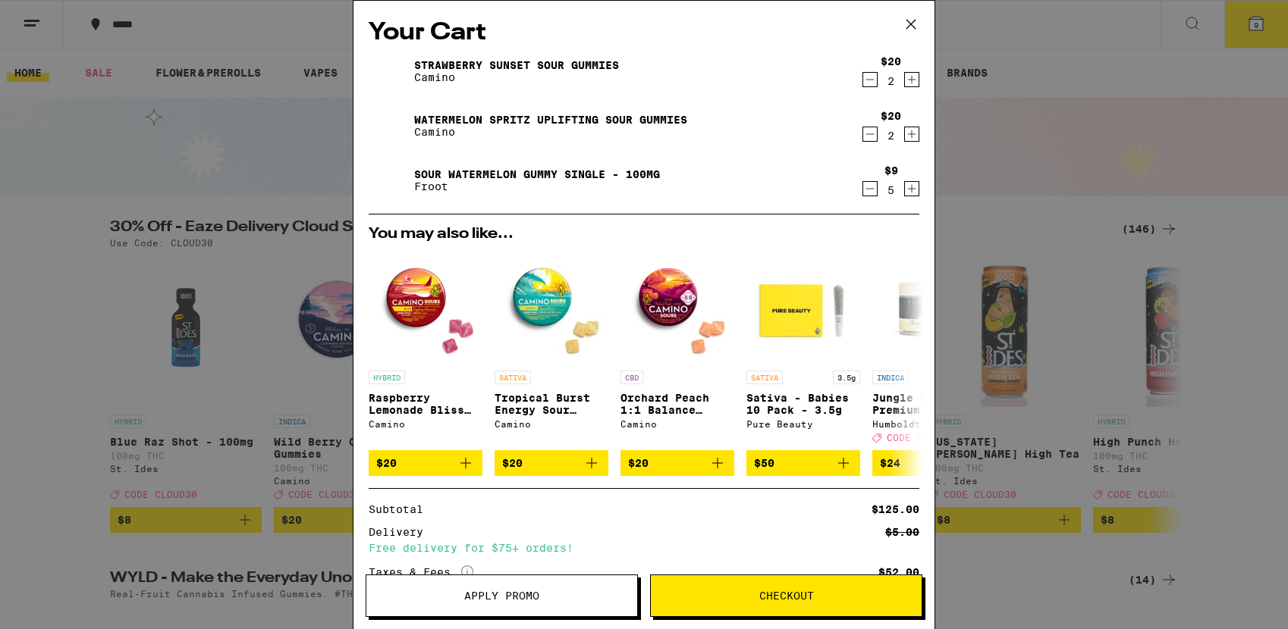
click at [908, 27] on icon at bounding box center [910, 24] width 9 height 9
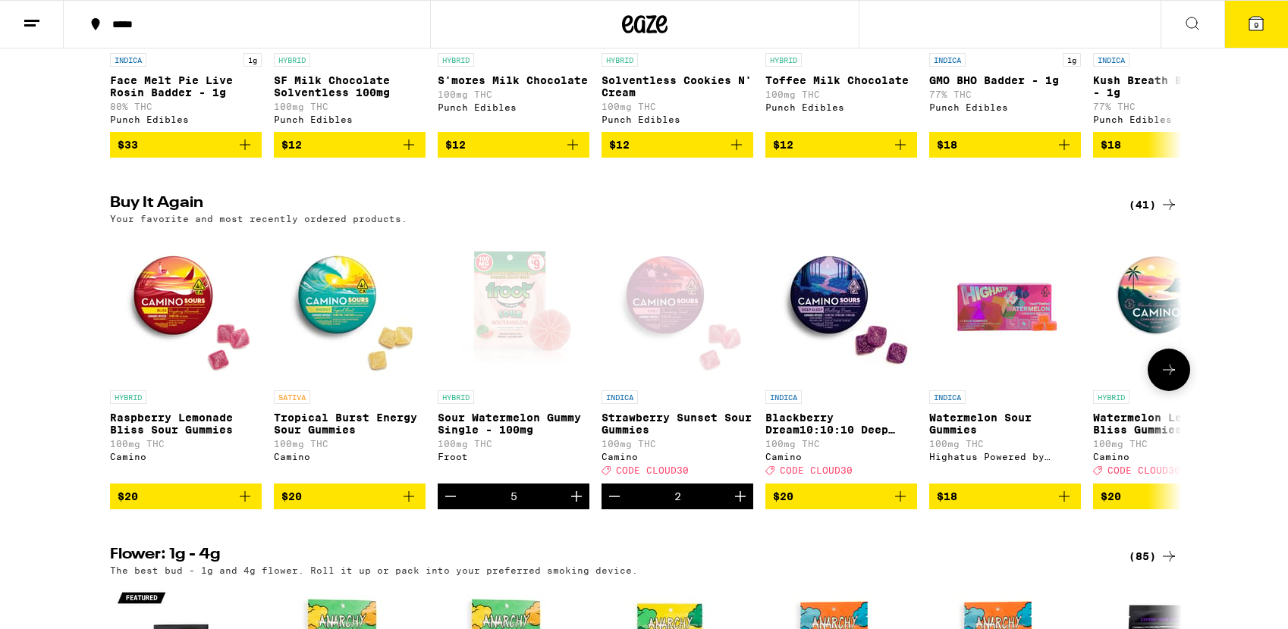
scroll to position [1060, 0]
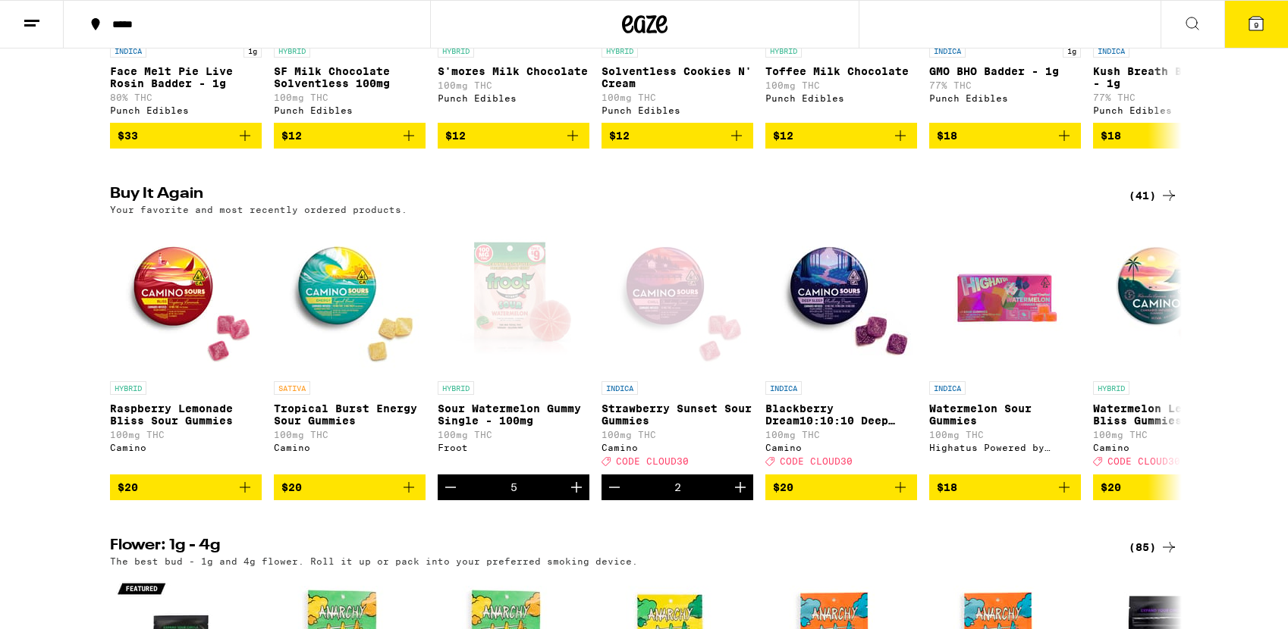
click at [1150, 205] on div "(41)" at bounding box center [1153, 196] width 49 height 18
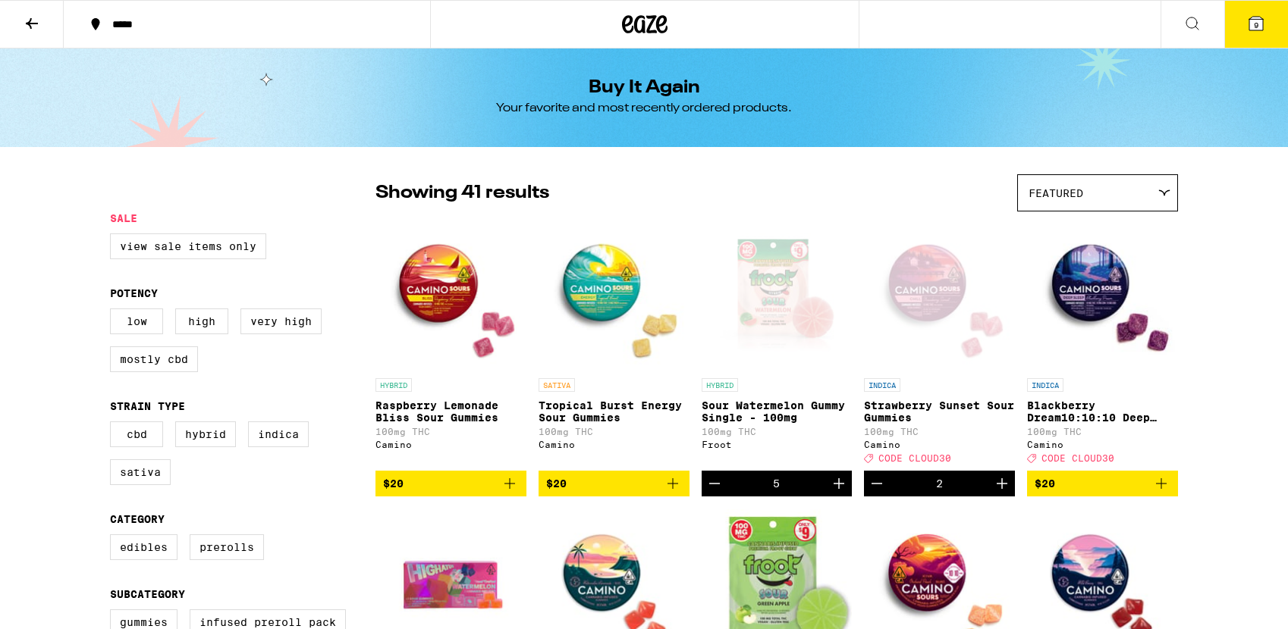
click at [1257, 27] on span "9" at bounding box center [1256, 24] width 5 height 9
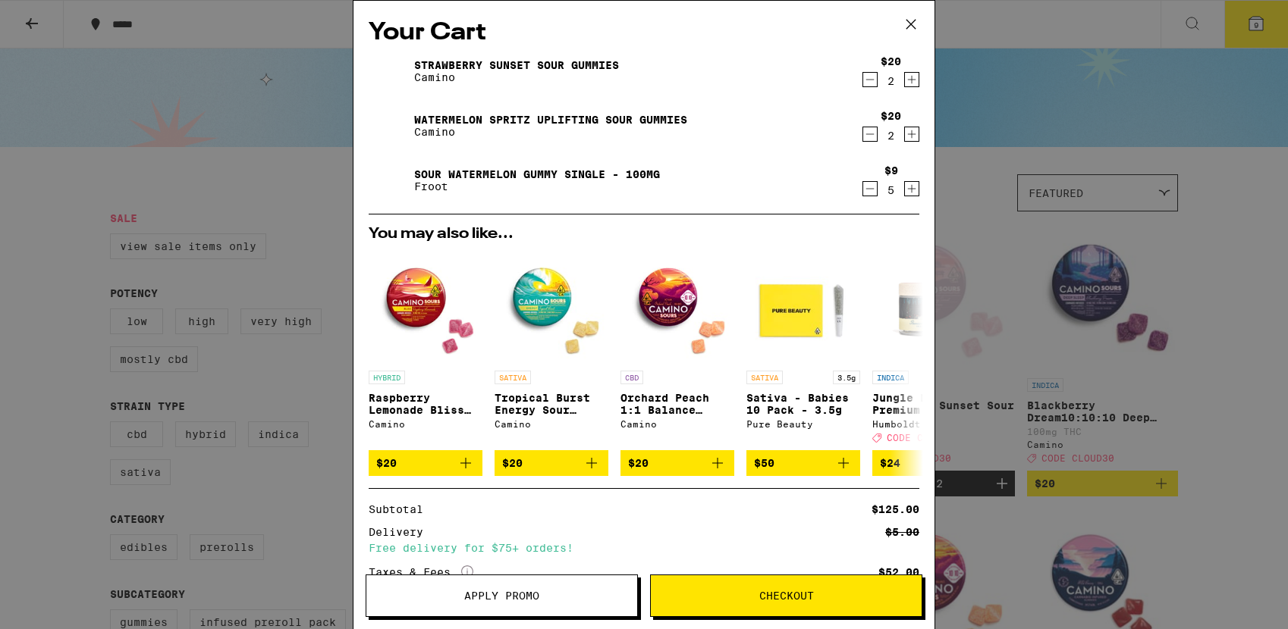
click at [914, 25] on icon at bounding box center [910, 24] width 23 height 23
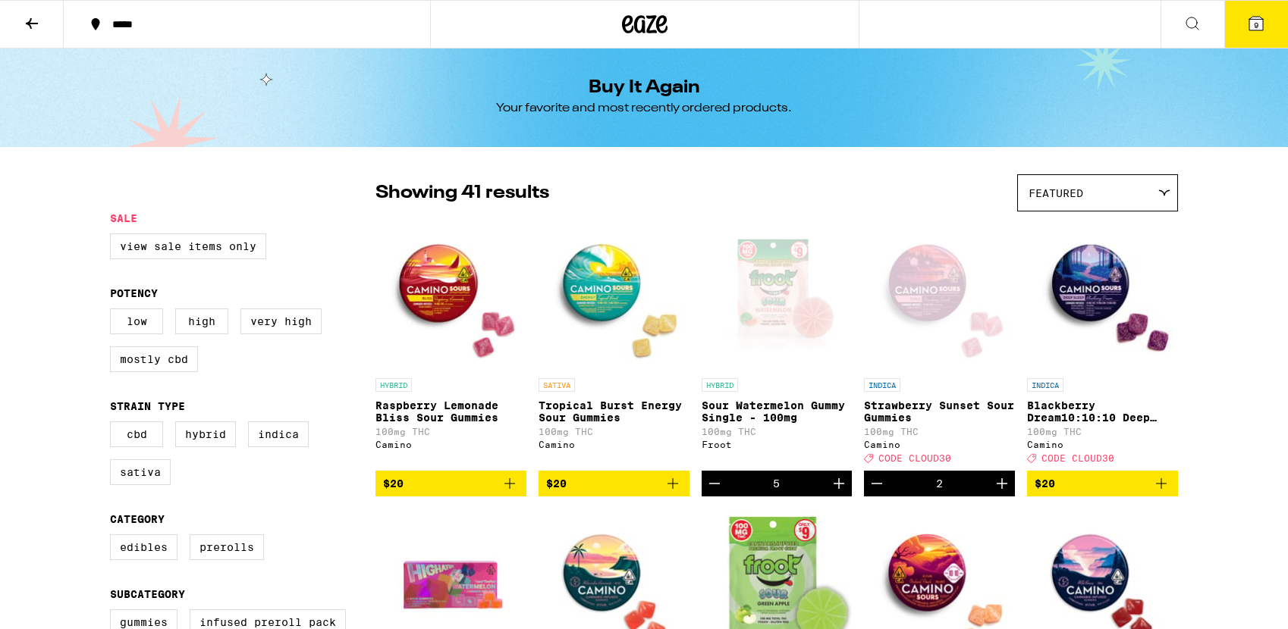
click at [148, 26] on div "*****" at bounding box center [256, 24] width 303 height 11
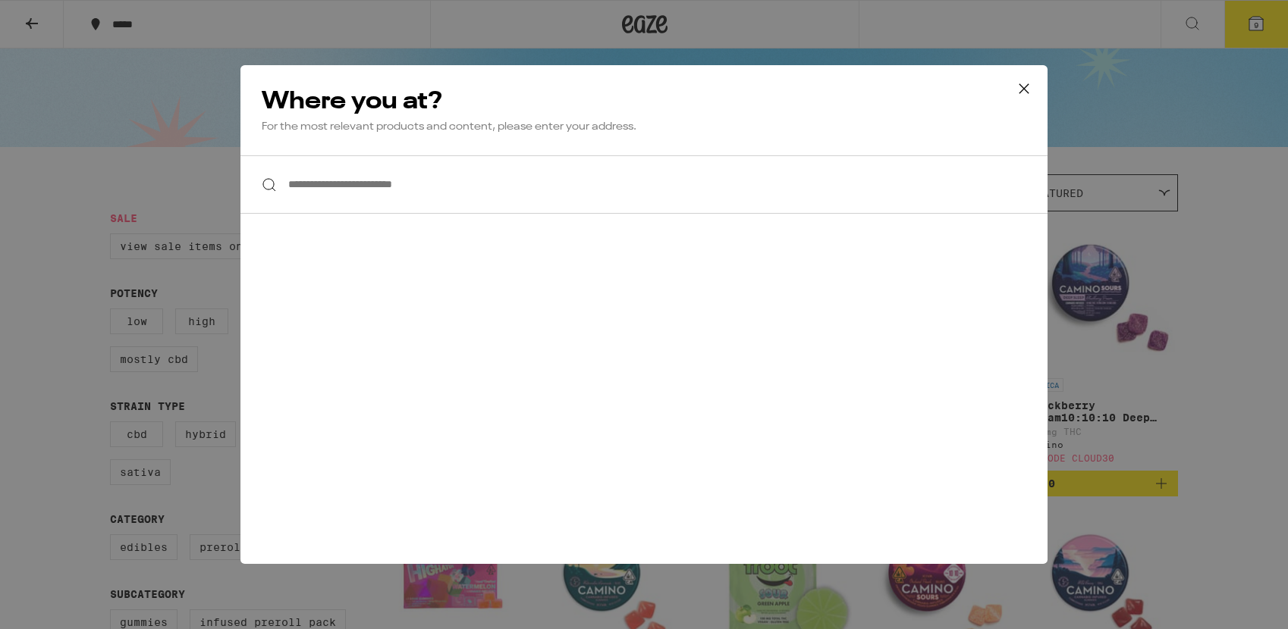
click at [629, 194] on input "**********" at bounding box center [643, 184] width 807 height 58
click at [1017, 86] on icon at bounding box center [1023, 88] width 23 height 23
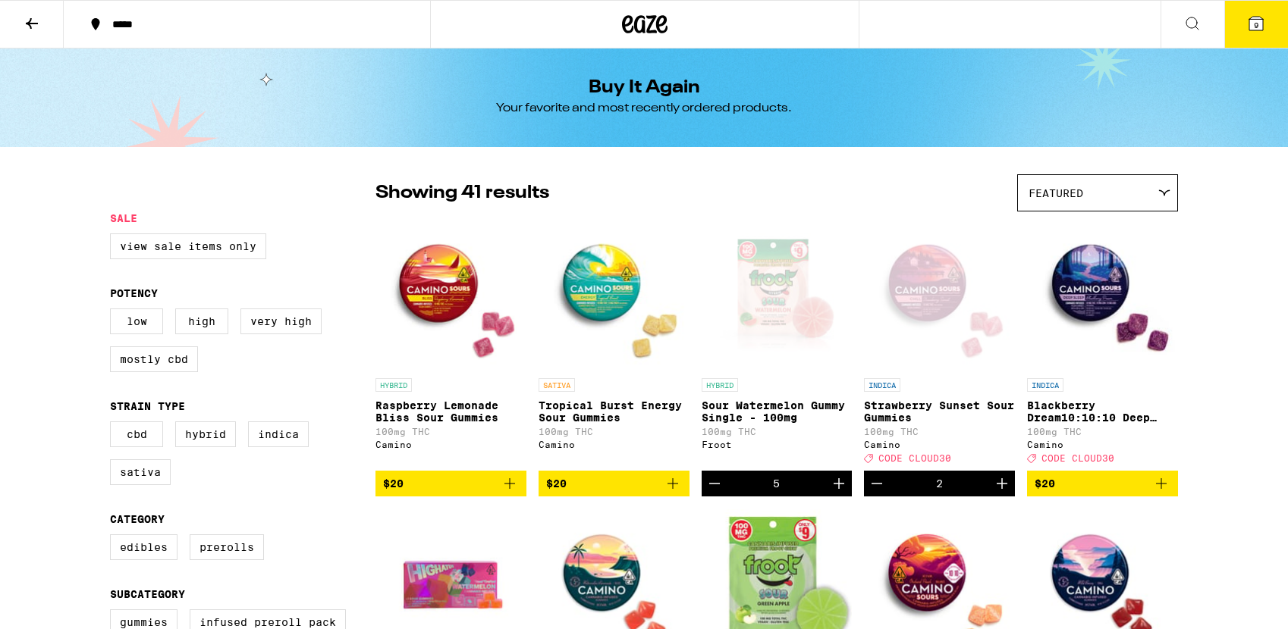
click at [1270, 27] on button "9" at bounding box center [1256, 24] width 64 height 47
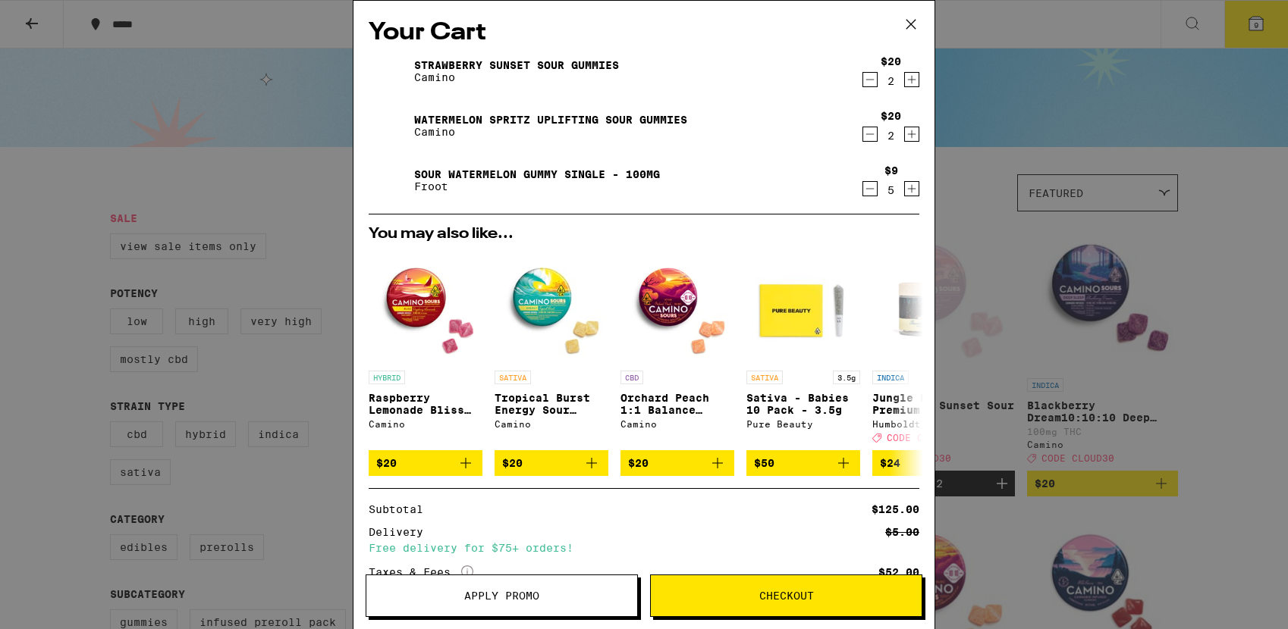
click at [867, 78] on icon "Decrement" at bounding box center [870, 80] width 14 height 18
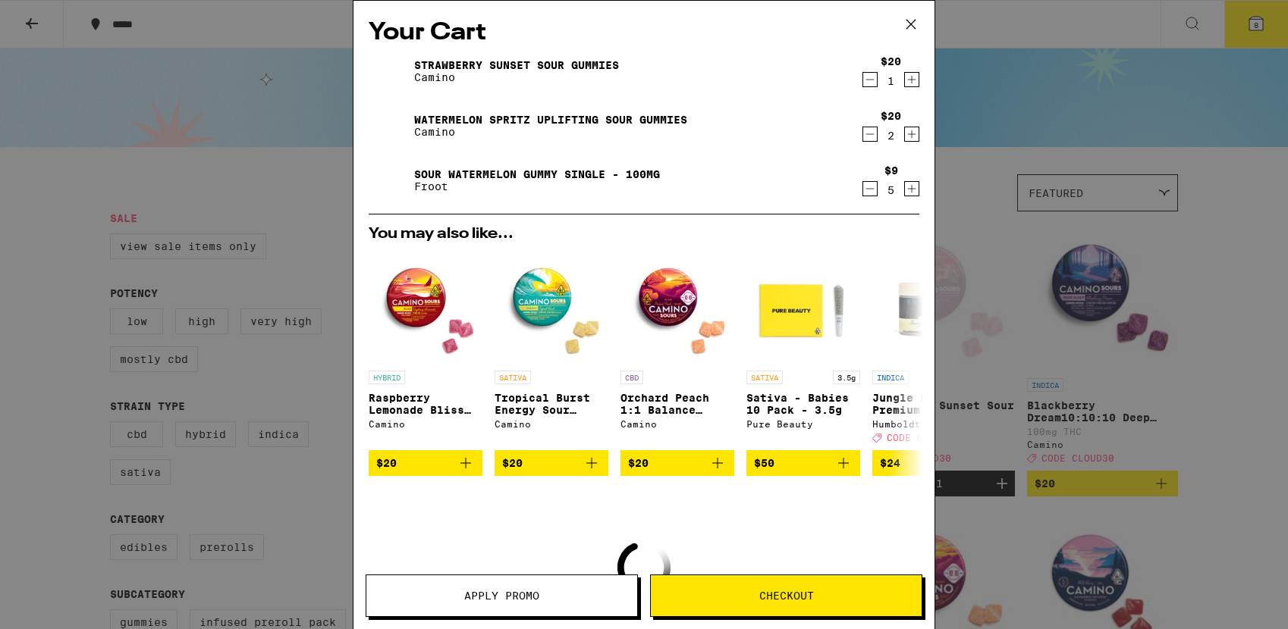
click at [867, 78] on icon "Decrement" at bounding box center [870, 80] width 14 height 18
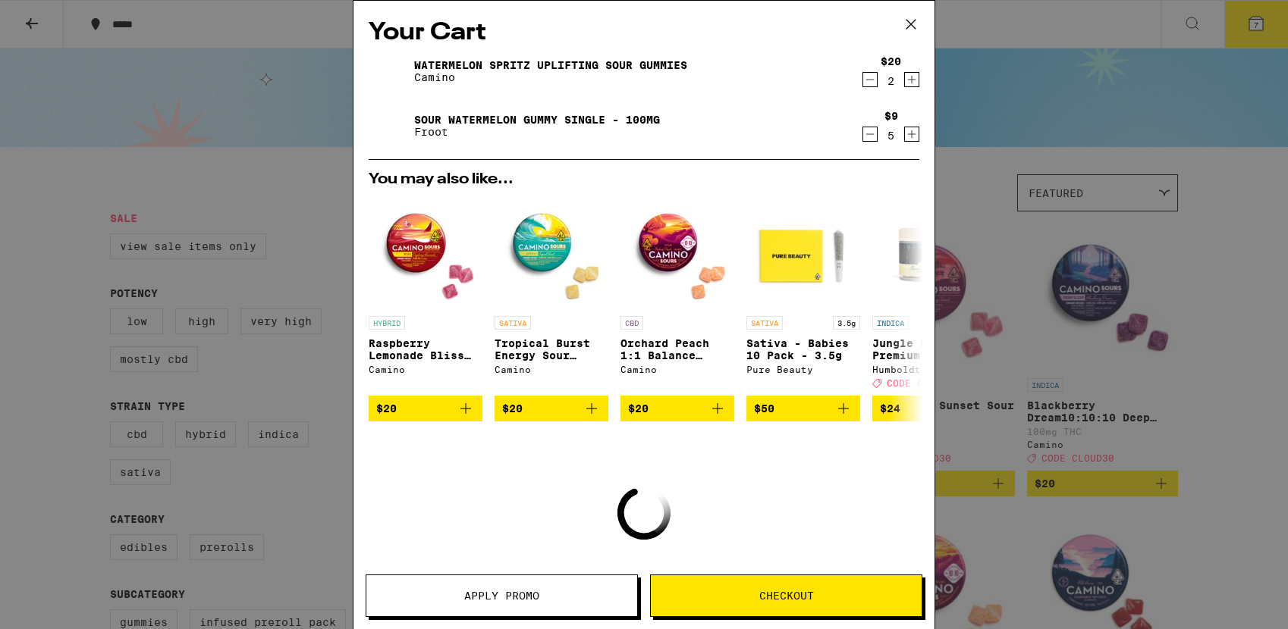
click at [872, 77] on icon "Decrement" at bounding box center [870, 80] width 14 height 18
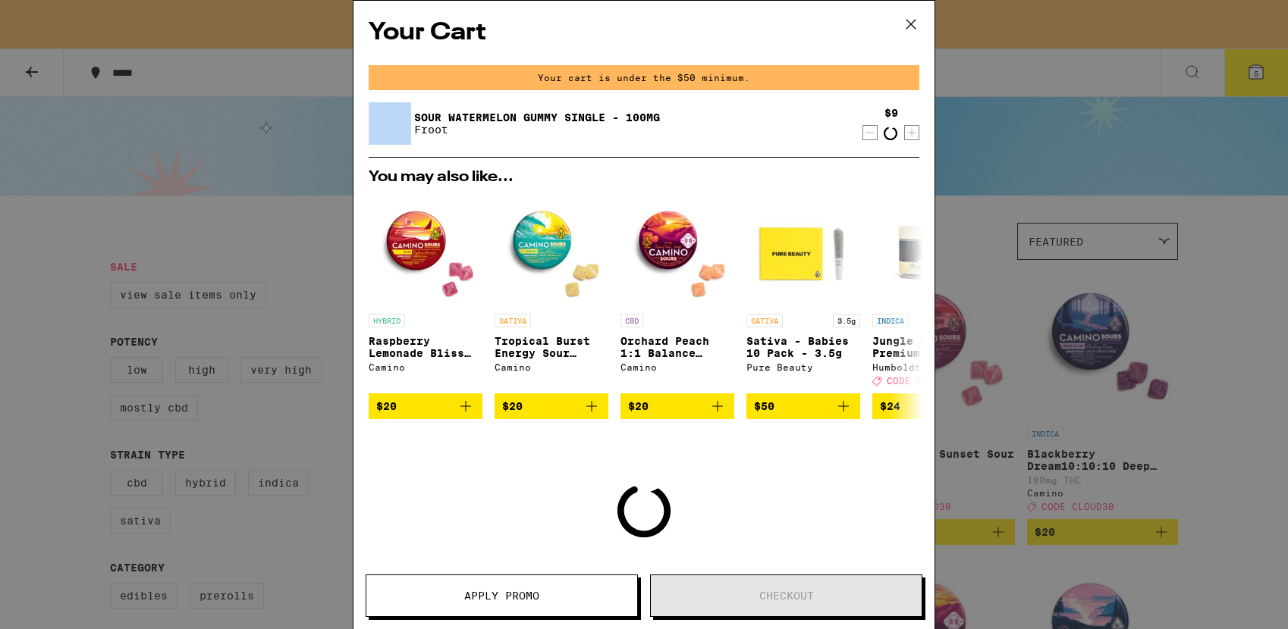
click at [872, 77] on div "Your cart is under the $50 minimum." at bounding box center [644, 77] width 551 height 25
click at [867, 134] on icon "Decrement" at bounding box center [870, 132] width 14 height 18
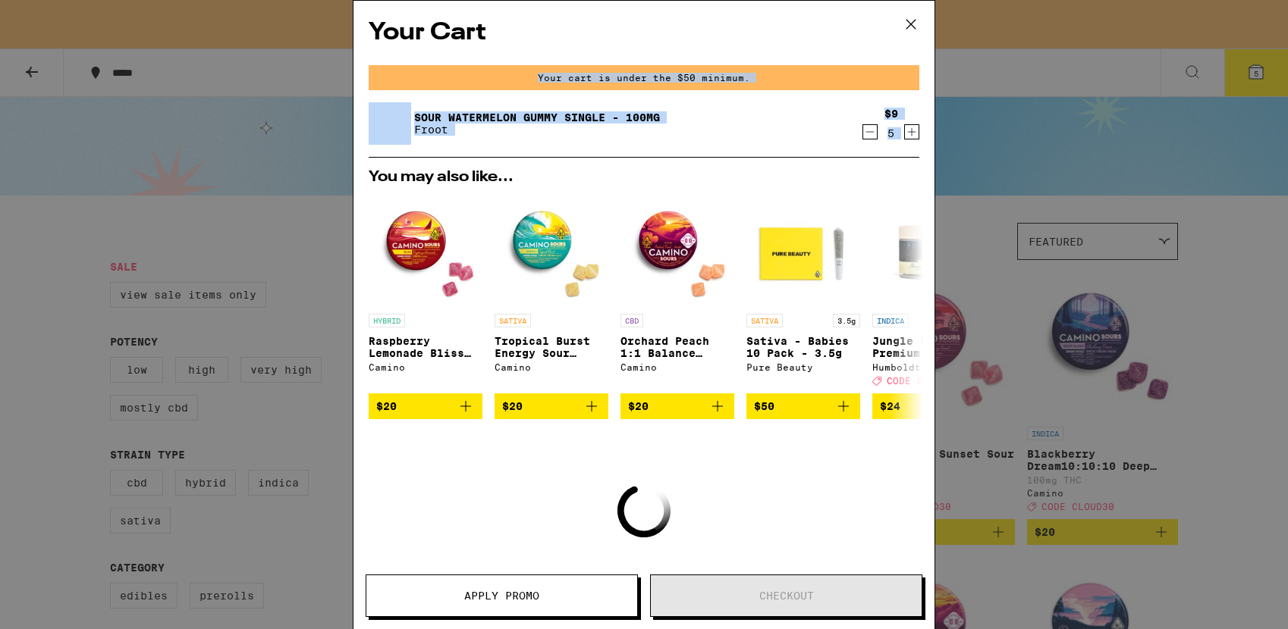
click at [867, 134] on div "Your Cart Your cart is under the $50 minimum. Sour Watermelon Gummy Single - 10…" at bounding box center [644, 314] width 1288 height 629
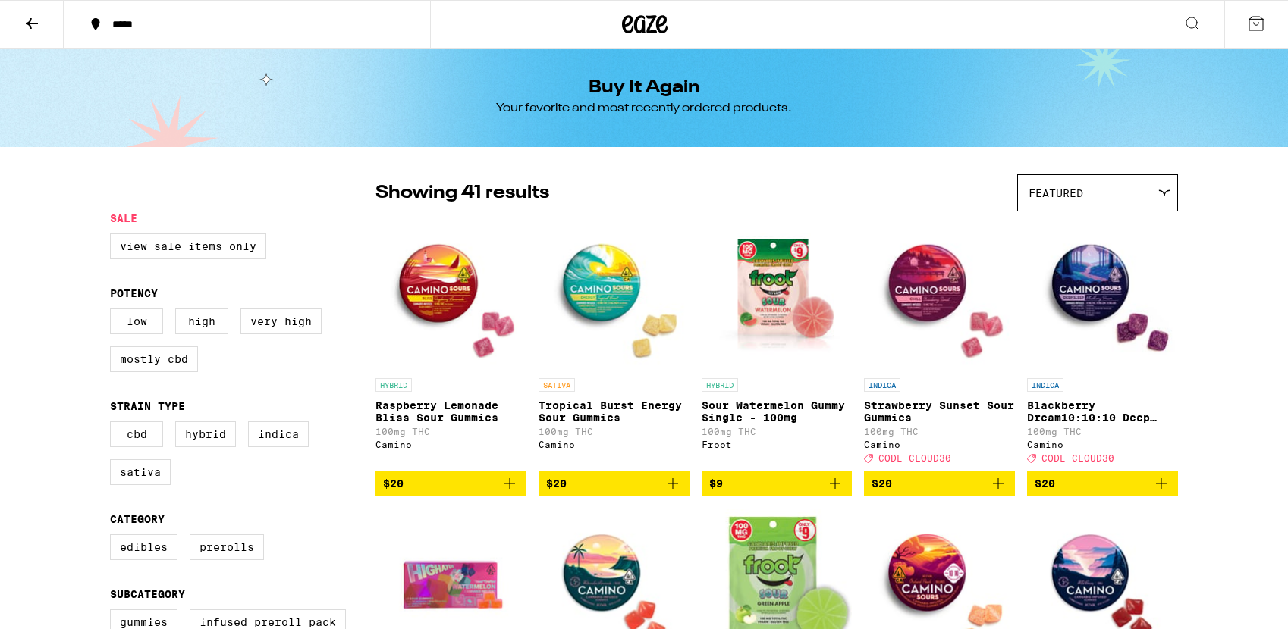
click at [867, 134] on div "Your Cart You may also like... HYBRID Raspberry Lemonade Bliss Sour Gummies Cam…" at bounding box center [644, 314] width 1288 height 629
click at [1261, 36] on button at bounding box center [1256, 24] width 64 height 47
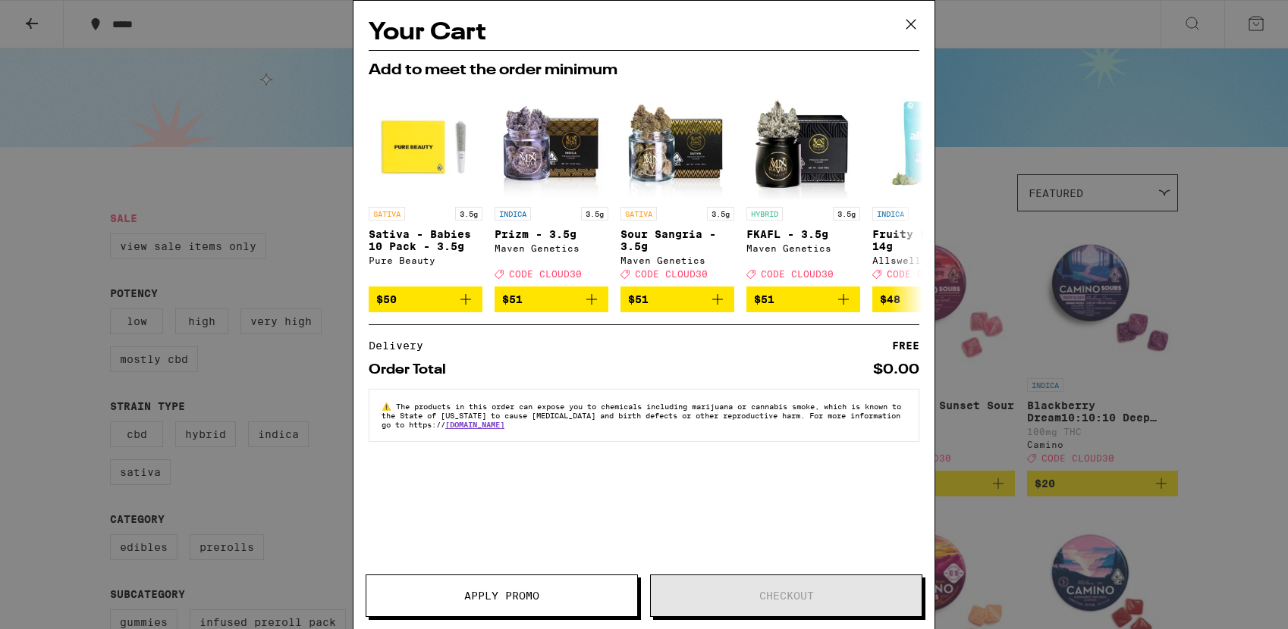
click at [906, 22] on icon at bounding box center [910, 24] width 23 height 23
